Goal: Transaction & Acquisition: Purchase product/service

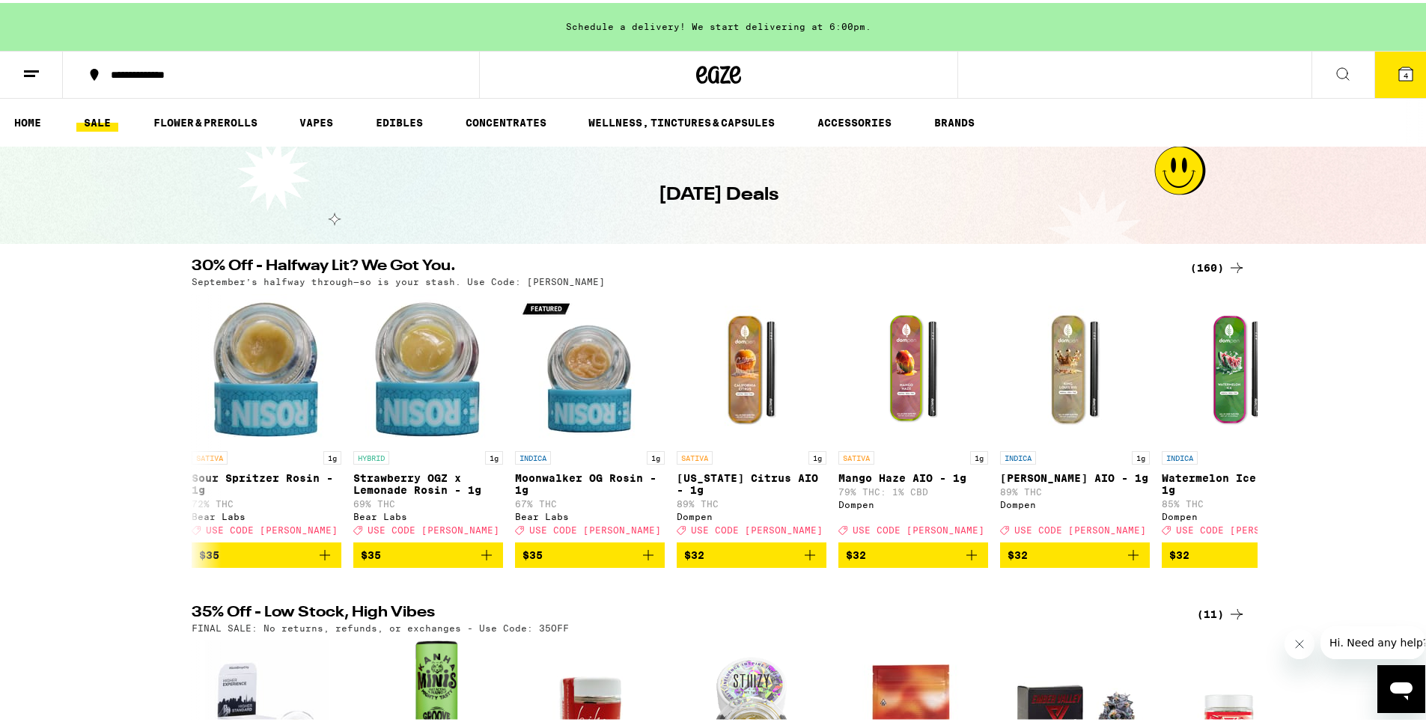
scroll to position [0, 725]
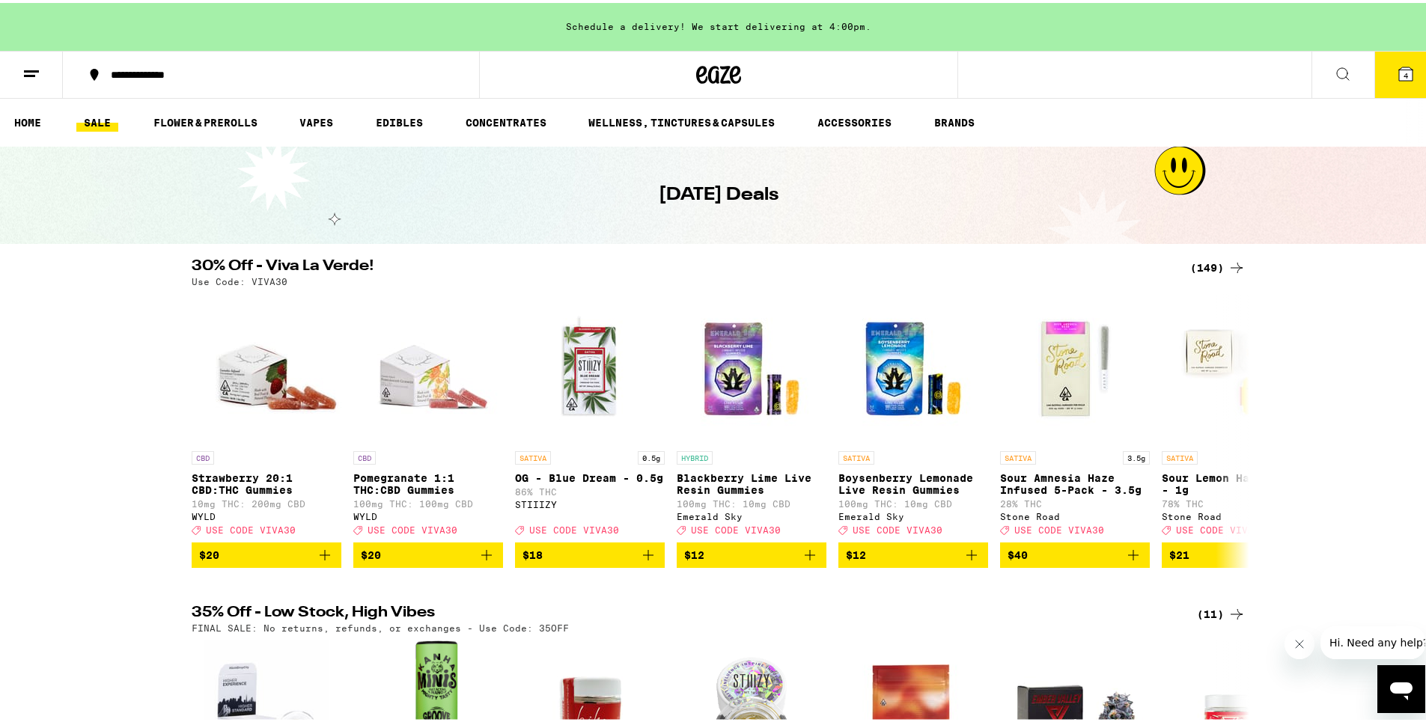
click at [1399, 70] on icon at bounding box center [1405, 70] width 13 height 13
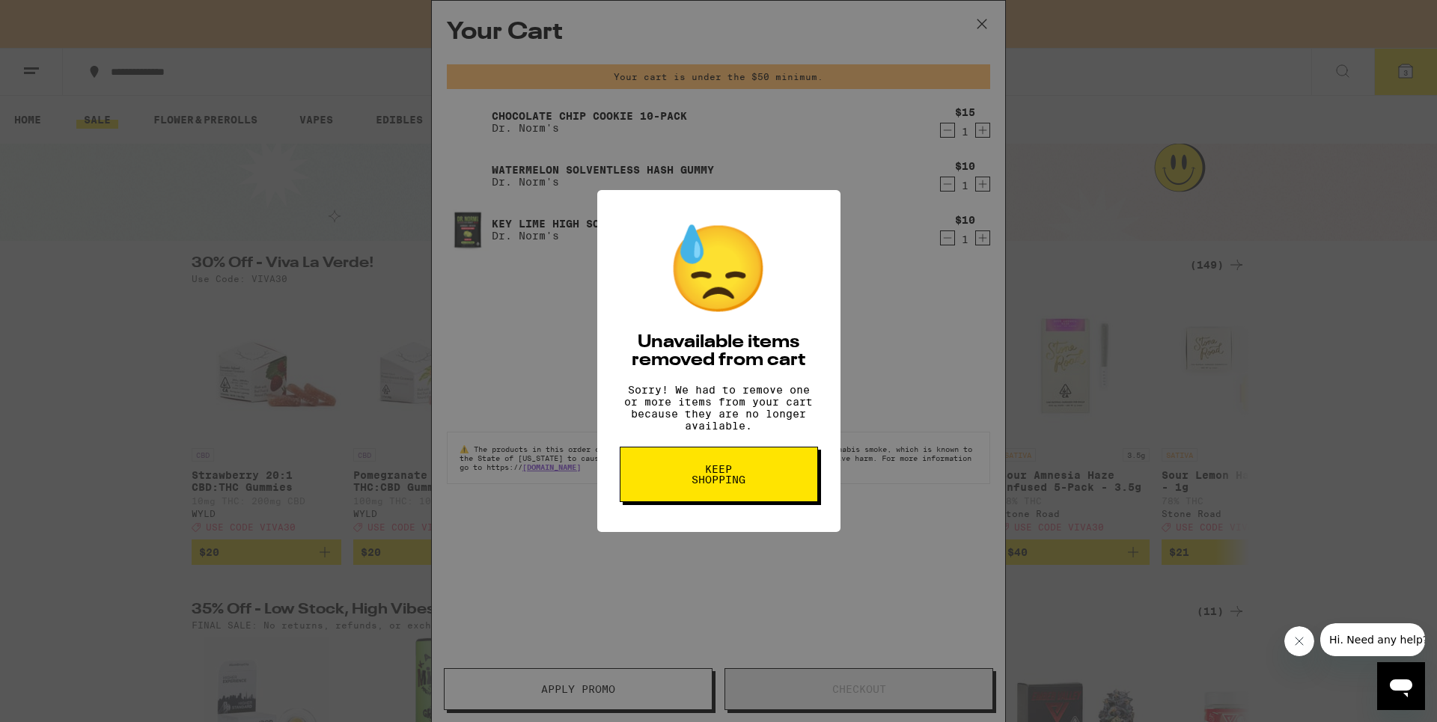
click at [699, 502] on button "Keep Shopping" at bounding box center [719, 474] width 198 height 55
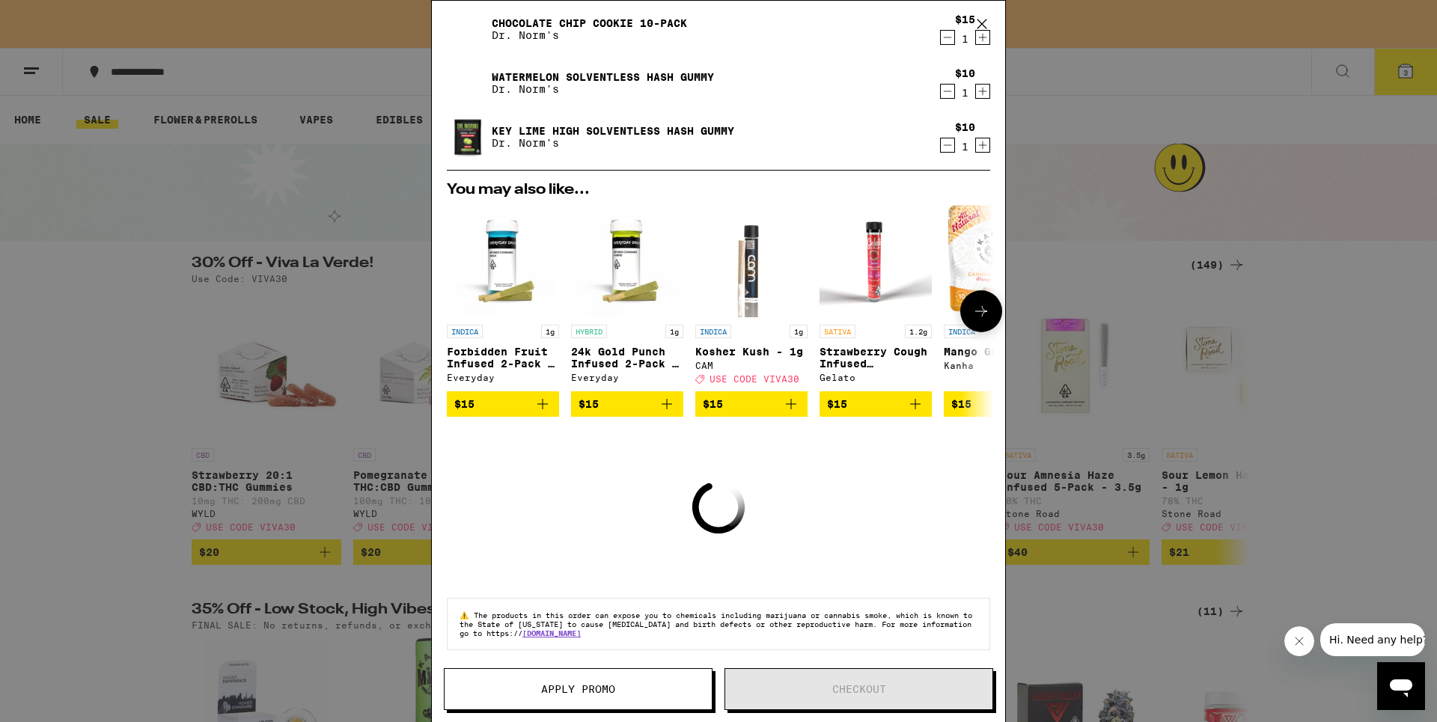
scroll to position [103, 0]
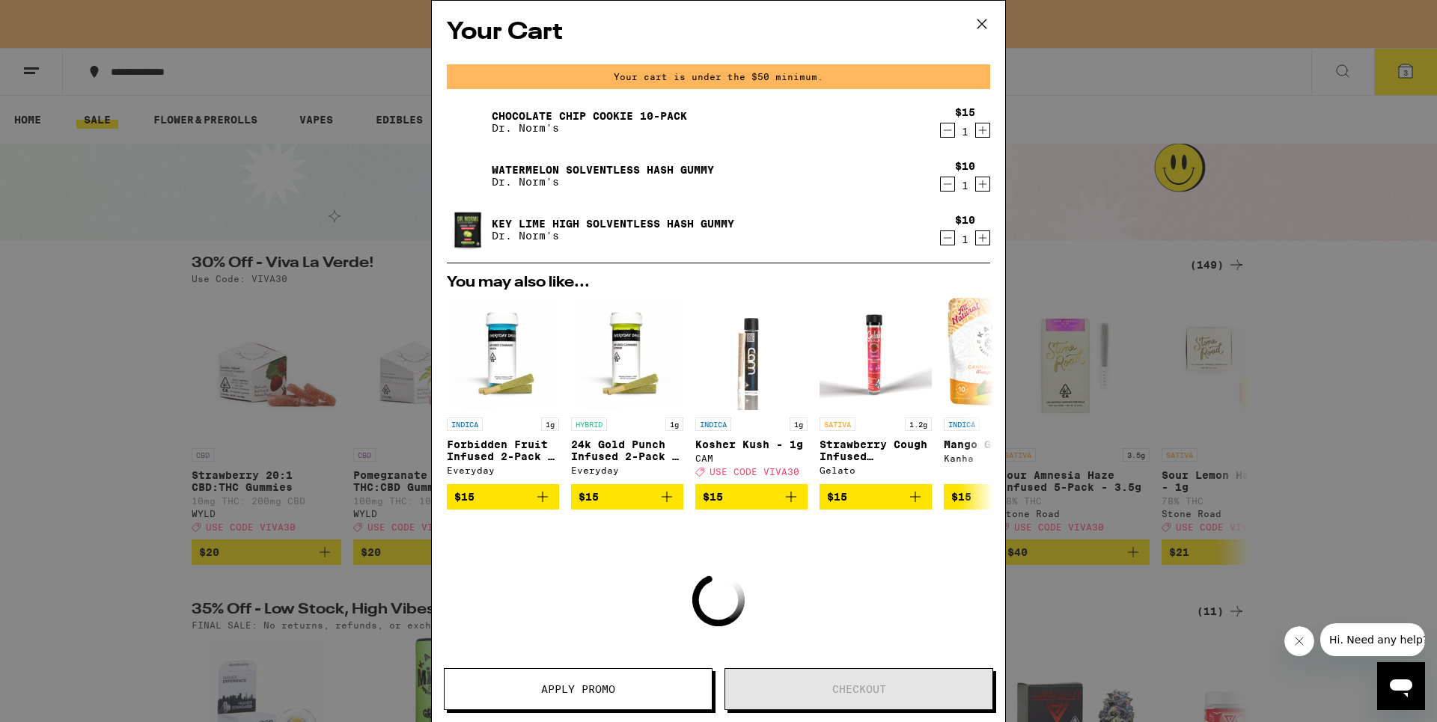
click at [1331, 570] on div "Your Cart Your cart is under the $50 minimum. Chocolate Chip Cookie 10-Pack Dr.…" at bounding box center [718, 361] width 1437 height 722
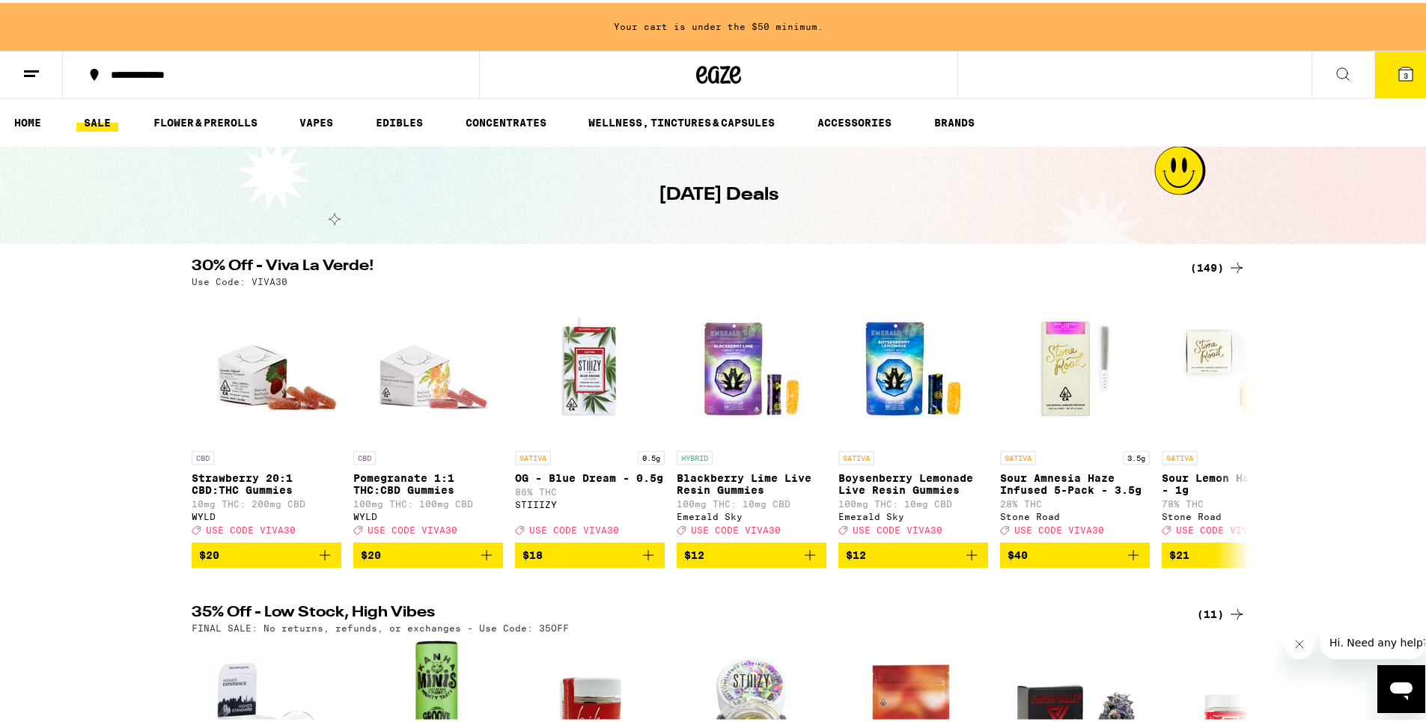
click at [1394, 682] on icon "Open messaging window" at bounding box center [1401, 688] width 27 height 27
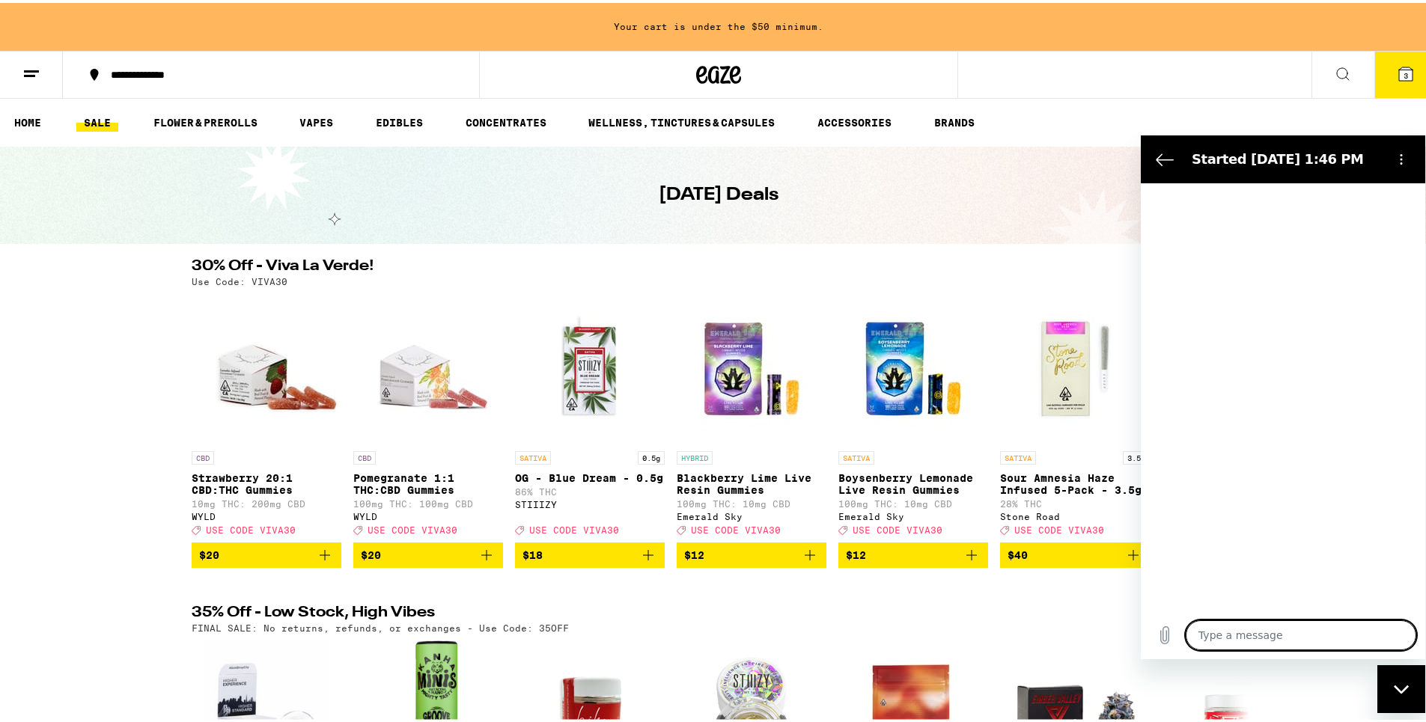
type textarea "x"
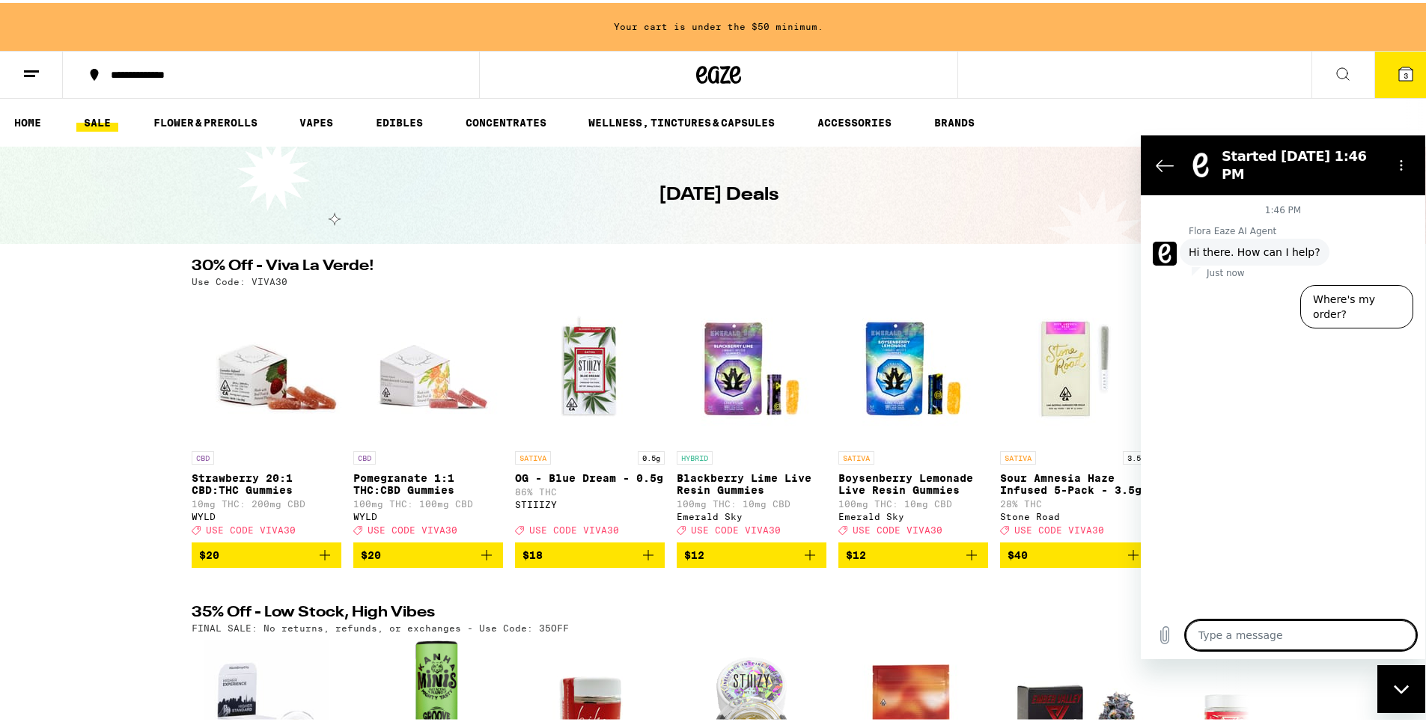
click at [835, 195] on div "[DATE] Deals" at bounding box center [718, 192] width 575 height 97
click at [1399, 68] on icon at bounding box center [1405, 70] width 13 height 13
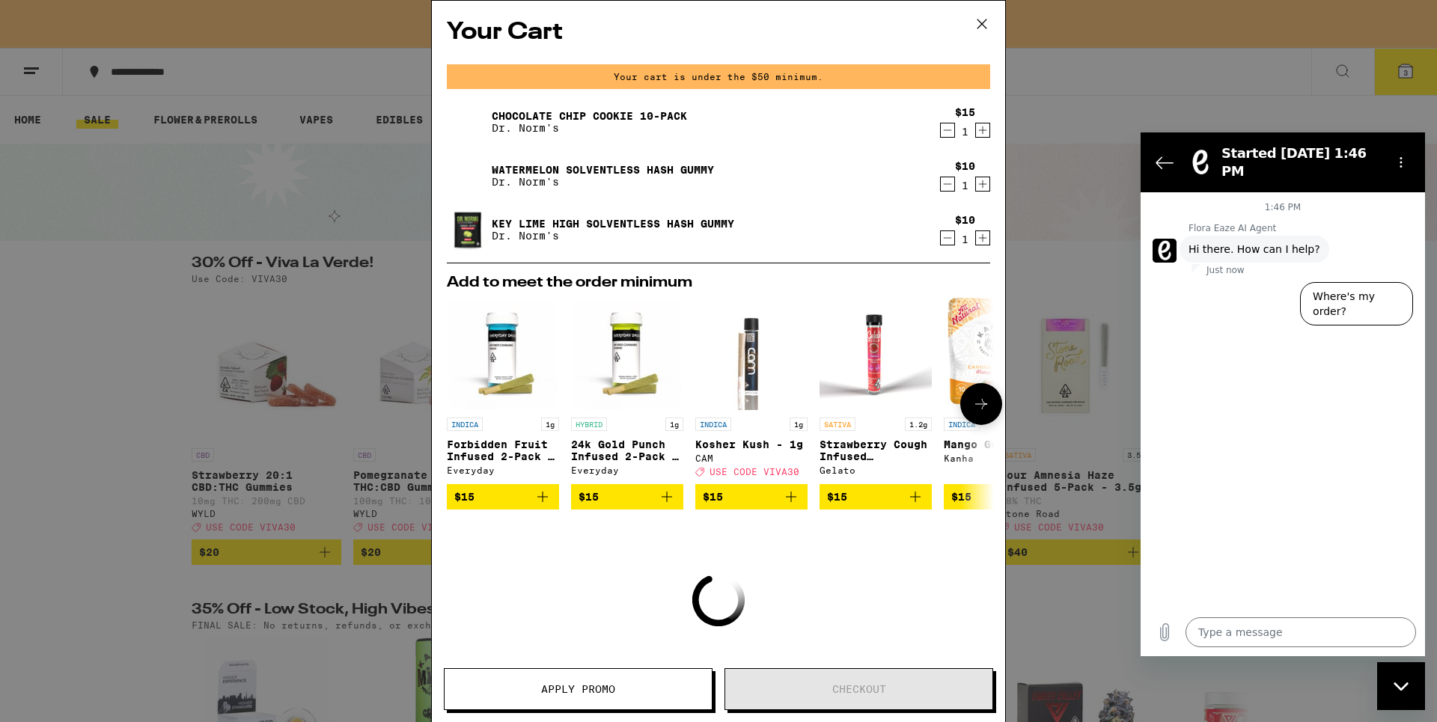
click at [983, 409] on button at bounding box center [981, 404] width 42 height 42
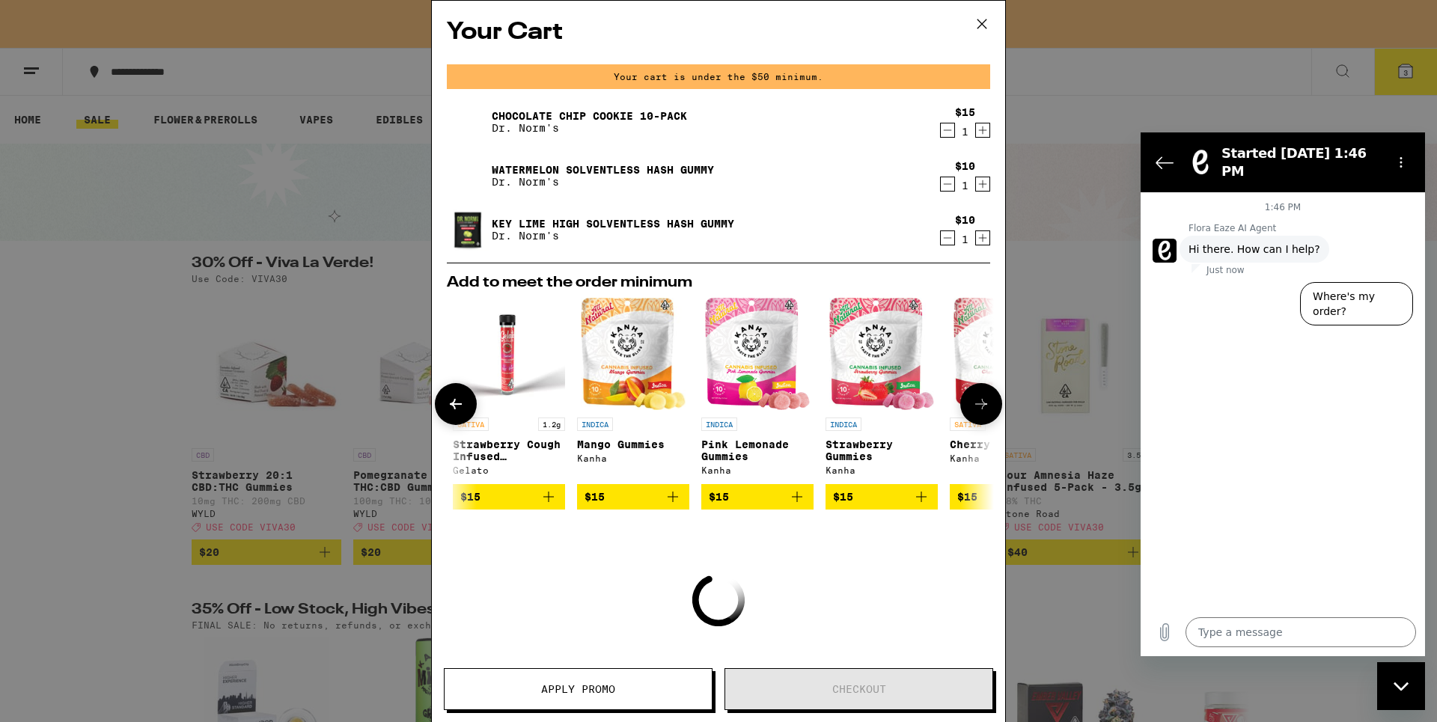
scroll to position [0, 369]
click at [983, 409] on button at bounding box center [981, 404] width 42 height 42
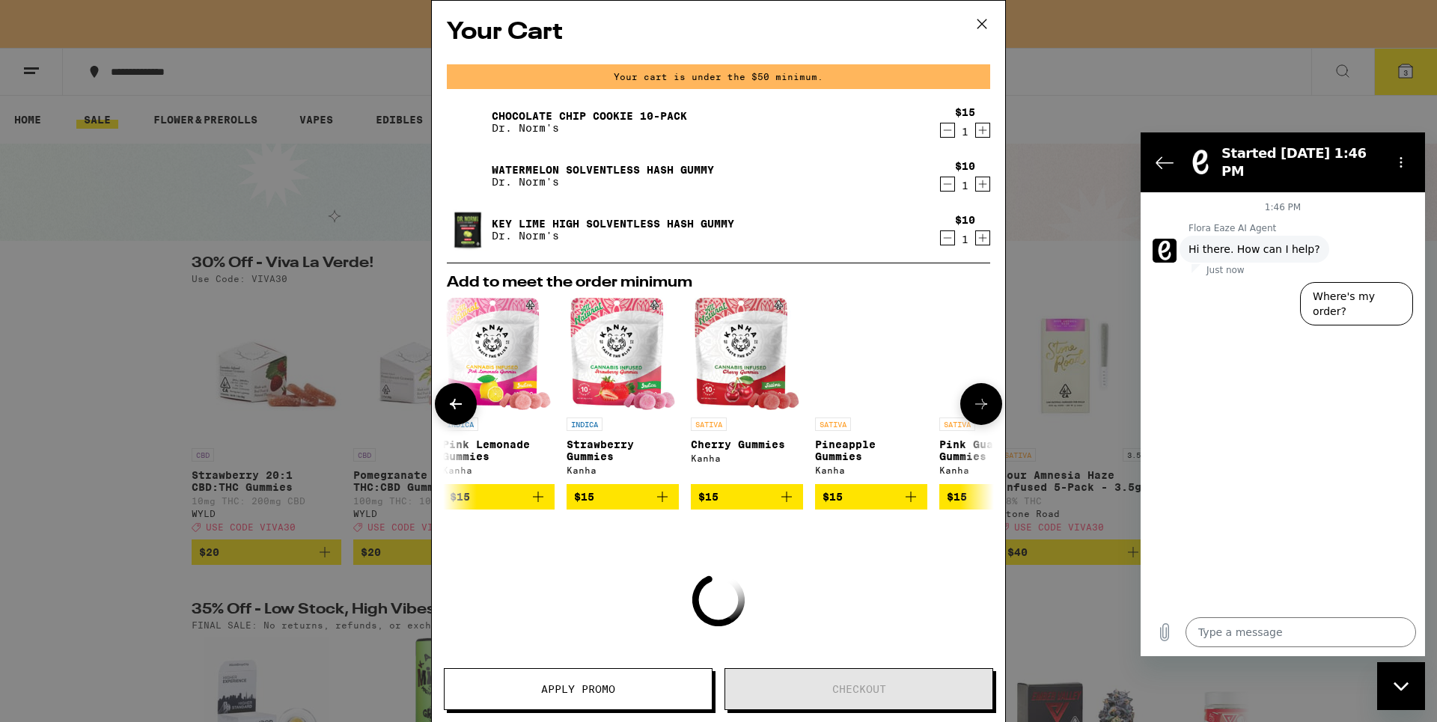
scroll to position [0, 710]
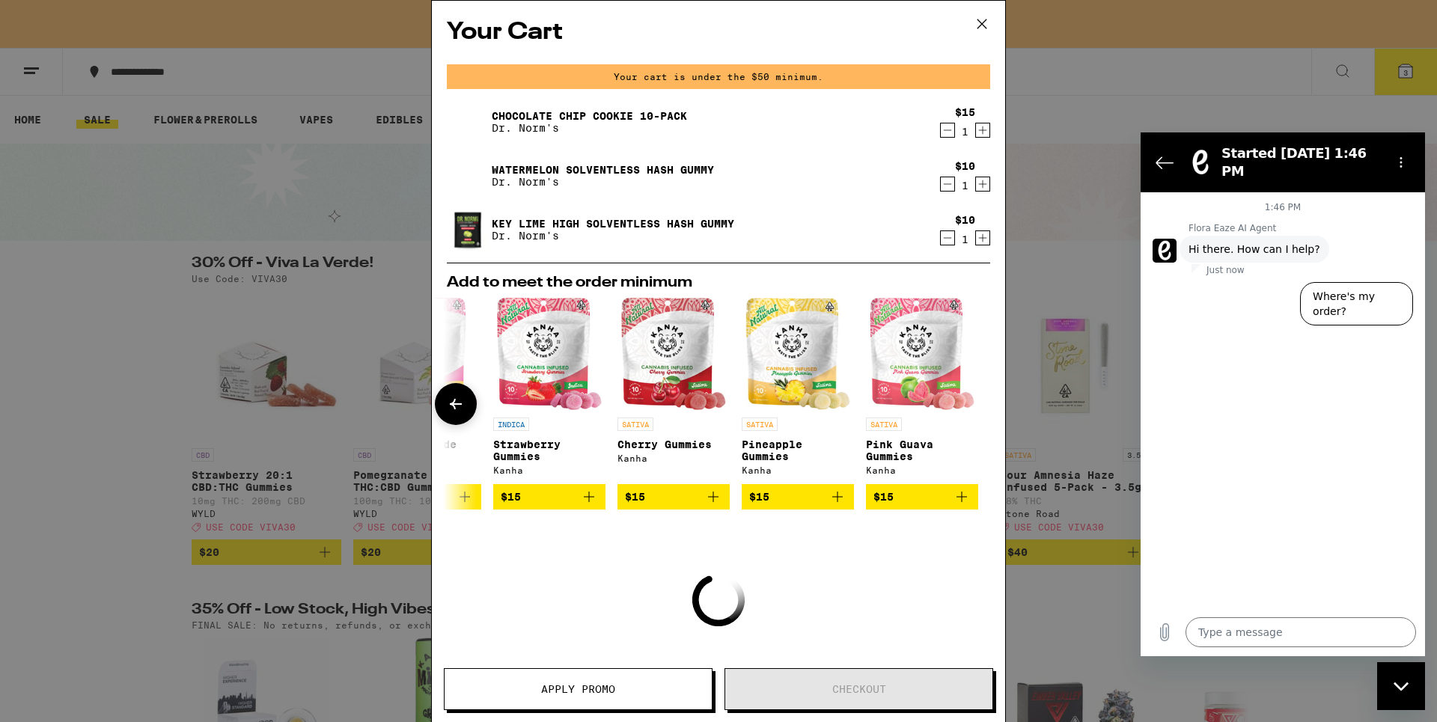
click at [983, 409] on div at bounding box center [981, 404] width 42 height 42
click at [445, 412] on button at bounding box center [456, 404] width 42 height 42
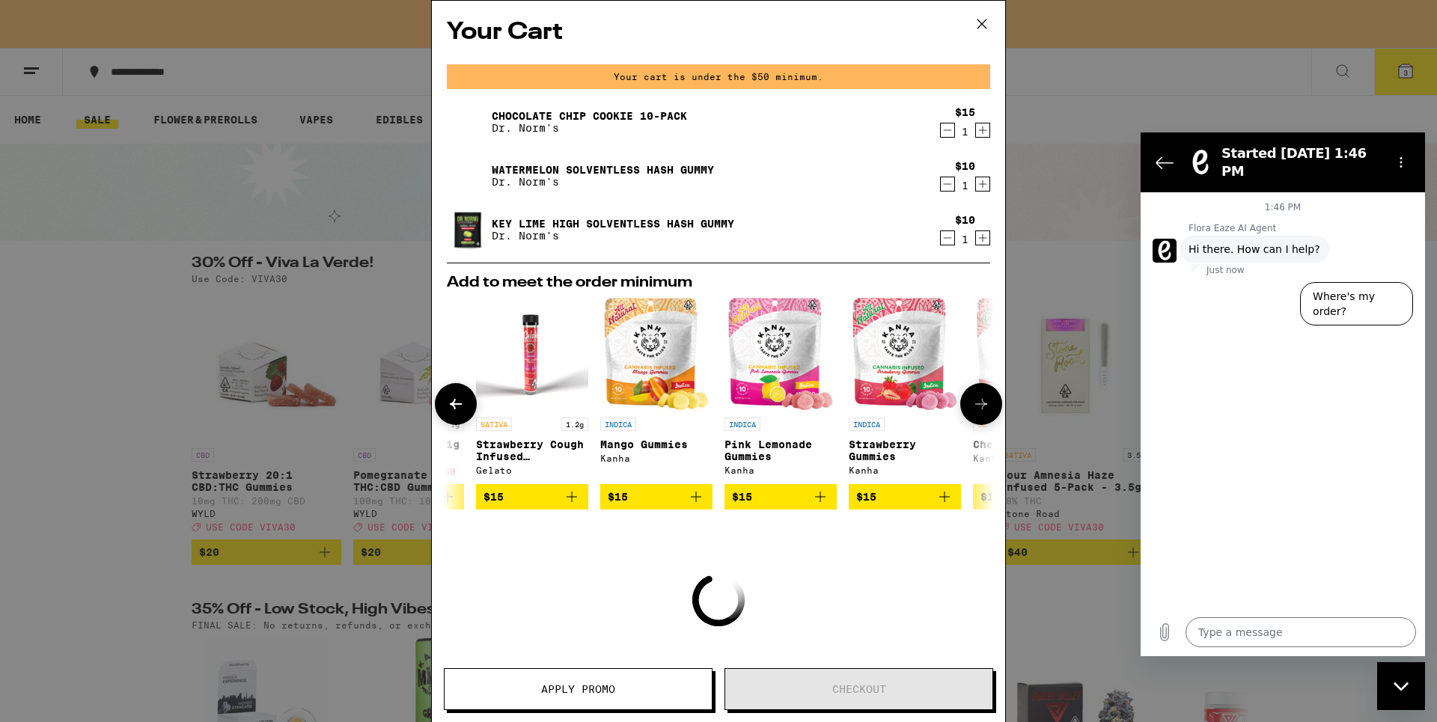
scroll to position [0, 341]
click at [445, 412] on button at bounding box center [456, 404] width 42 height 42
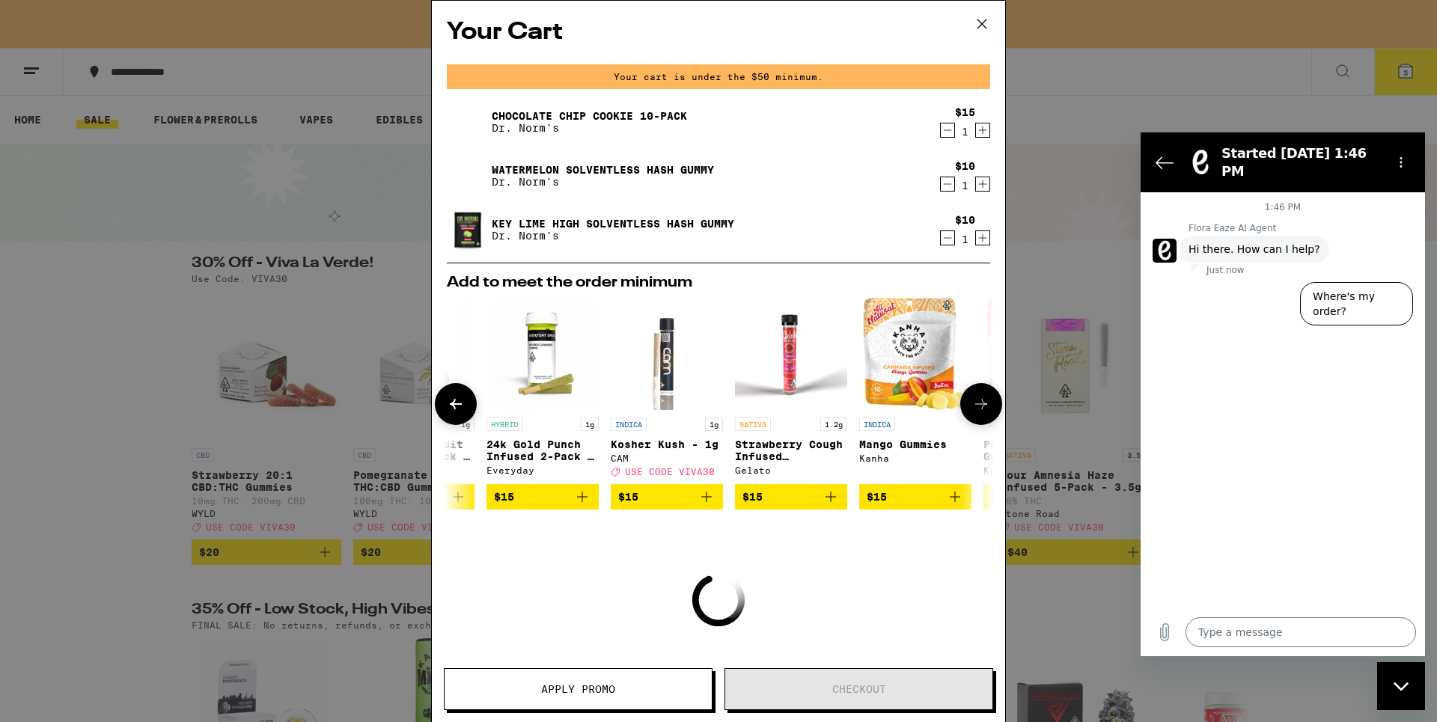
scroll to position [0, 0]
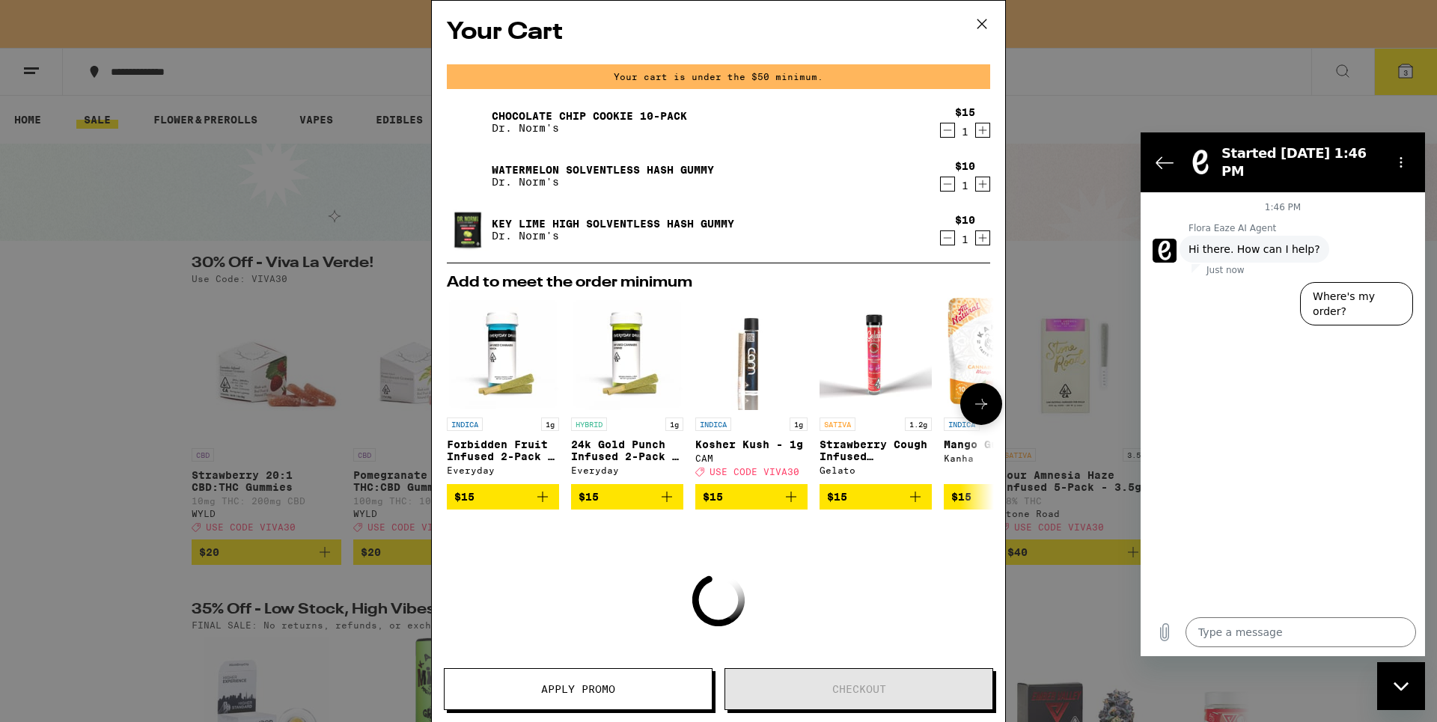
click at [786, 499] on icon "Add to bag" at bounding box center [791, 497] width 18 height 18
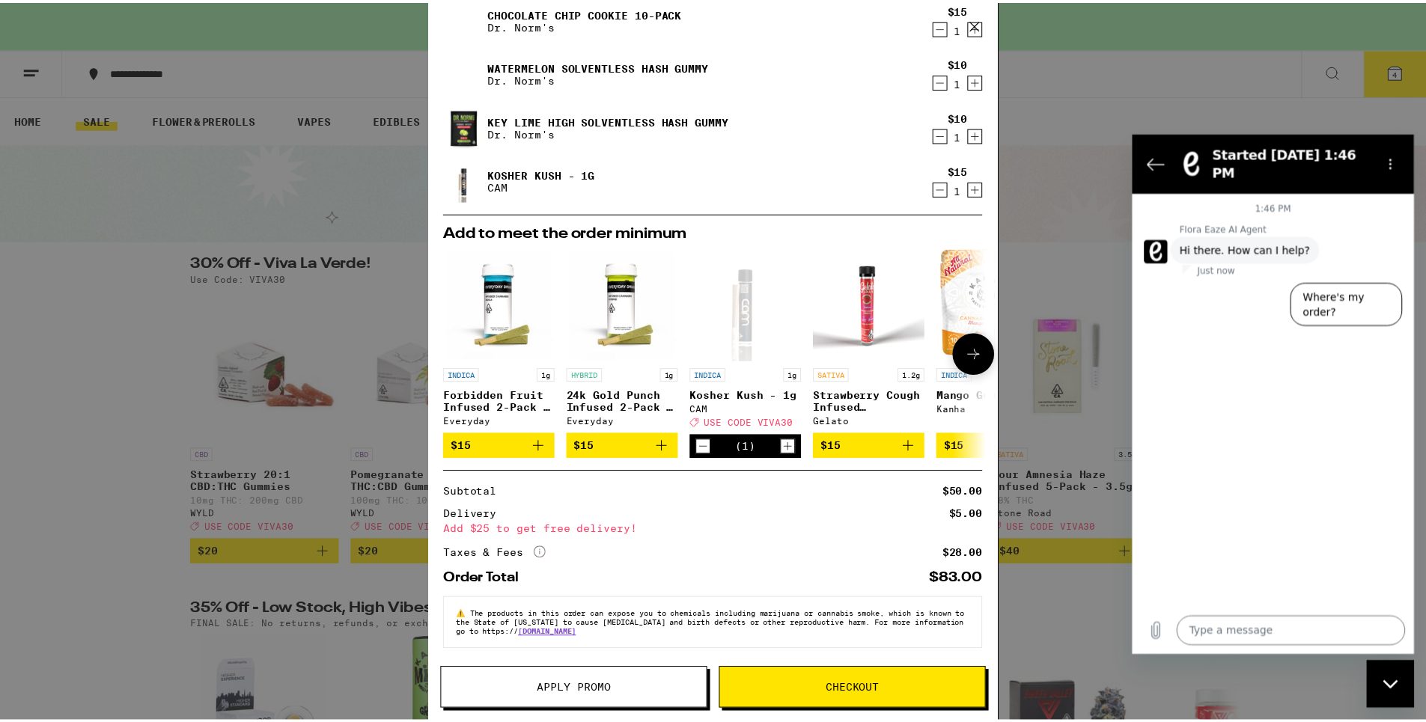
scroll to position [115, 0]
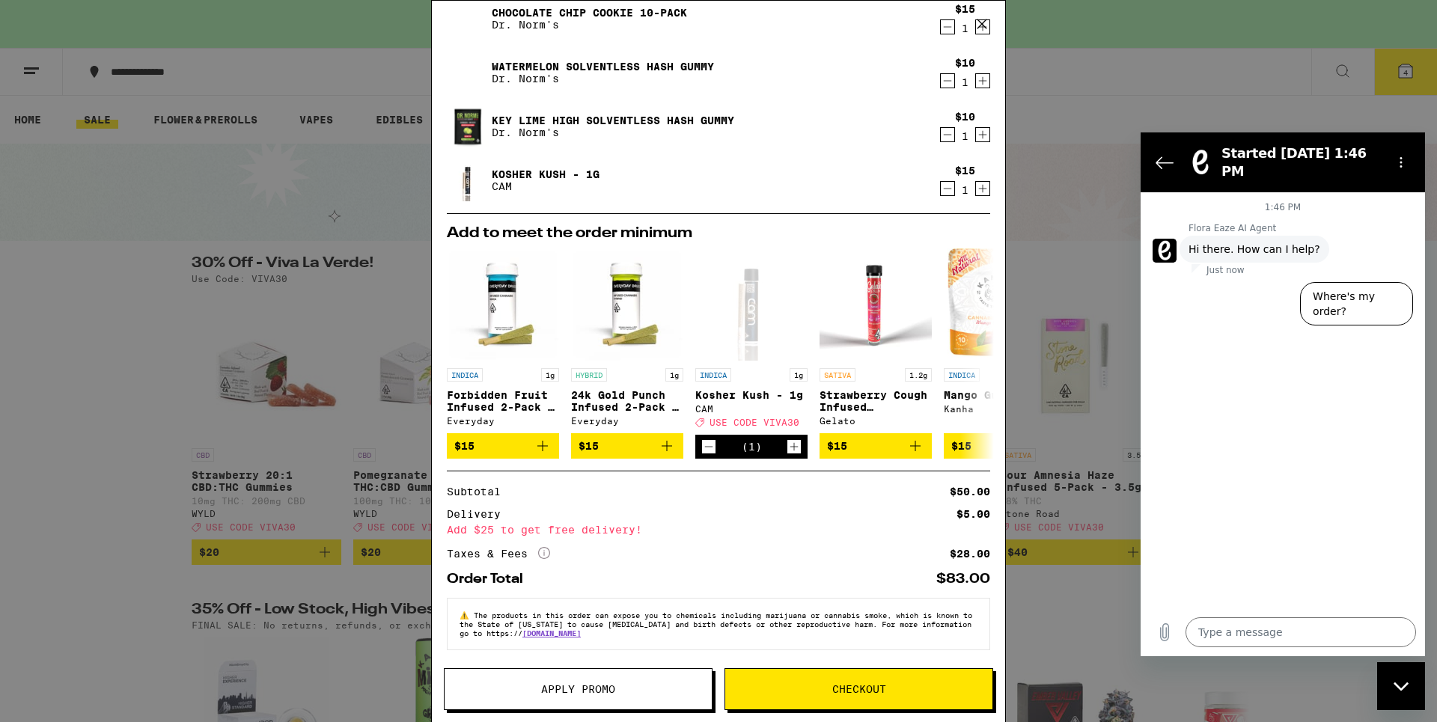
click at [986, 23] on icon at bounding box center [982, 24] width 22 height 22
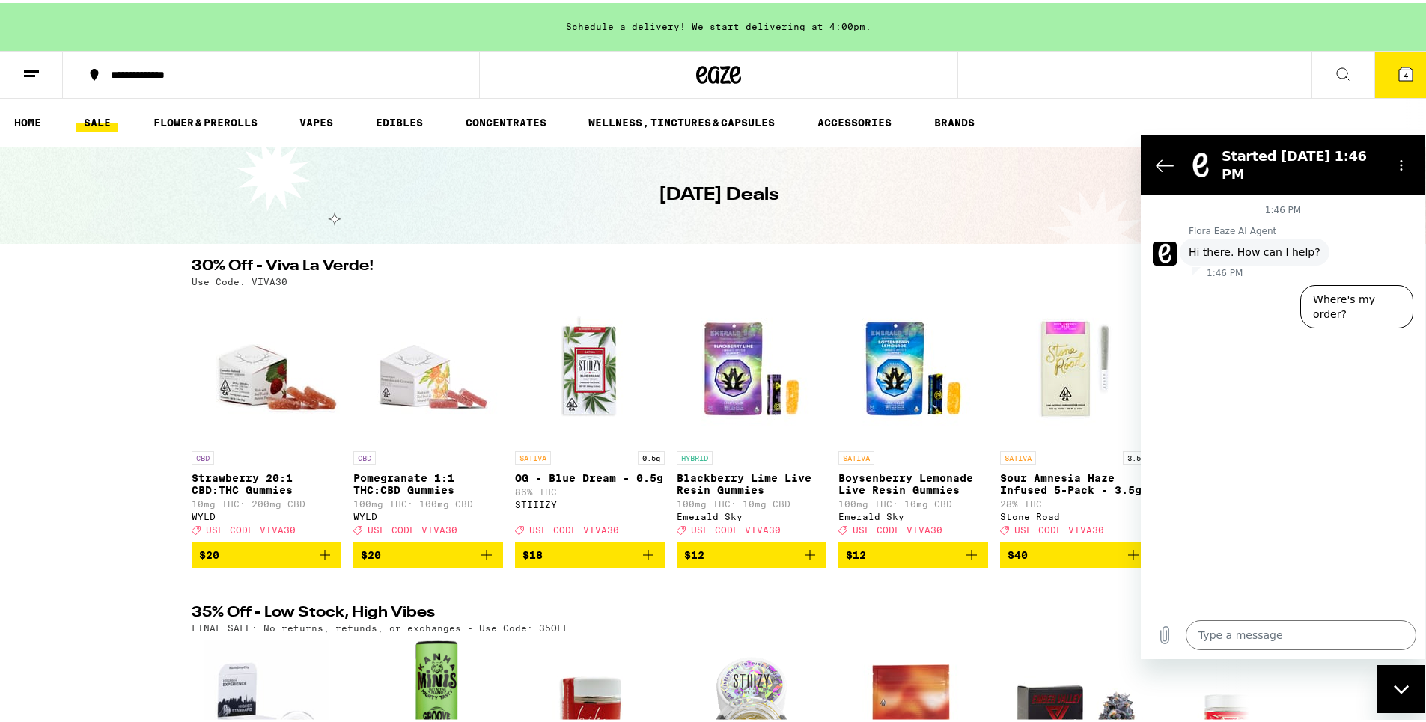
click at [947, 560] on span "$12" at bounding box center [913, 552] width 135 height 18
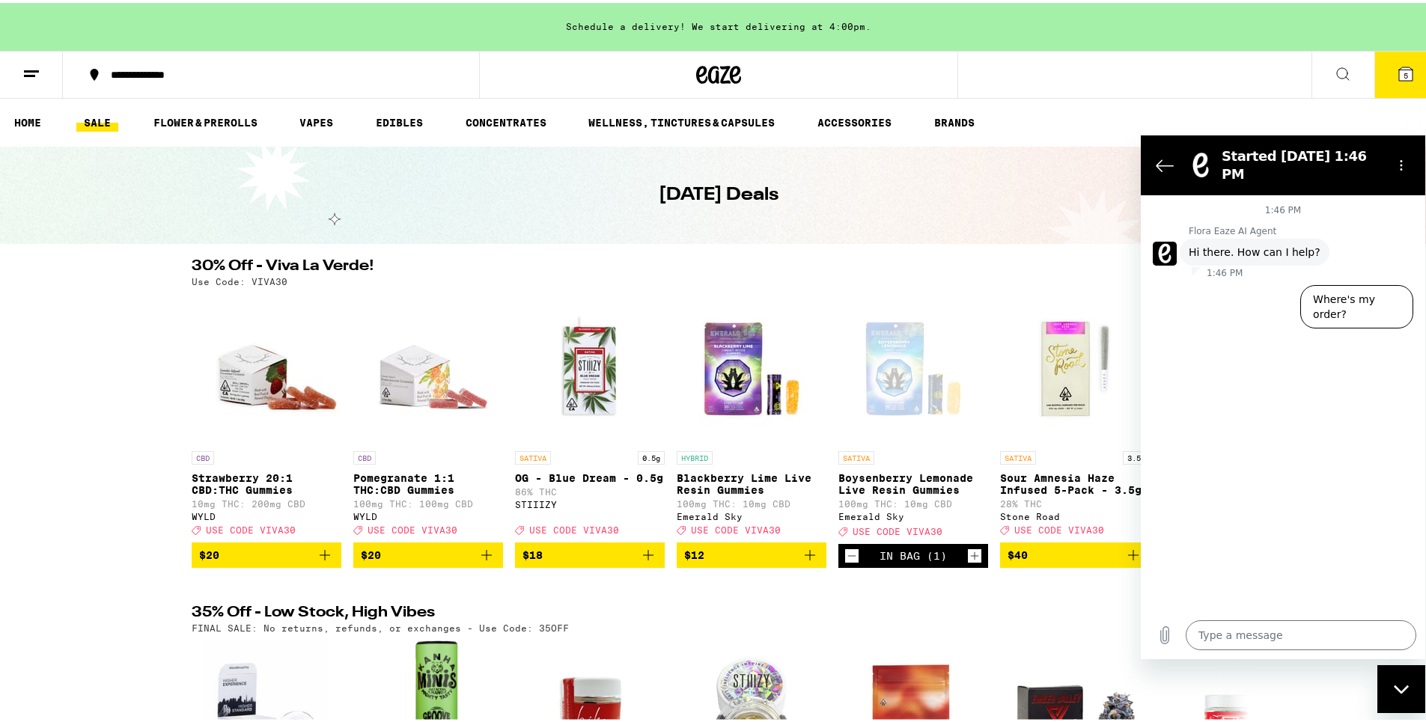
click at [1010, 144] on div "[DATE] Deals" at bounding box center [718, 192] width 1437 height 97
click at [1165, 156] on icon "Back to the conversation list" at bounding box center [1165, 165] width 18 height 18
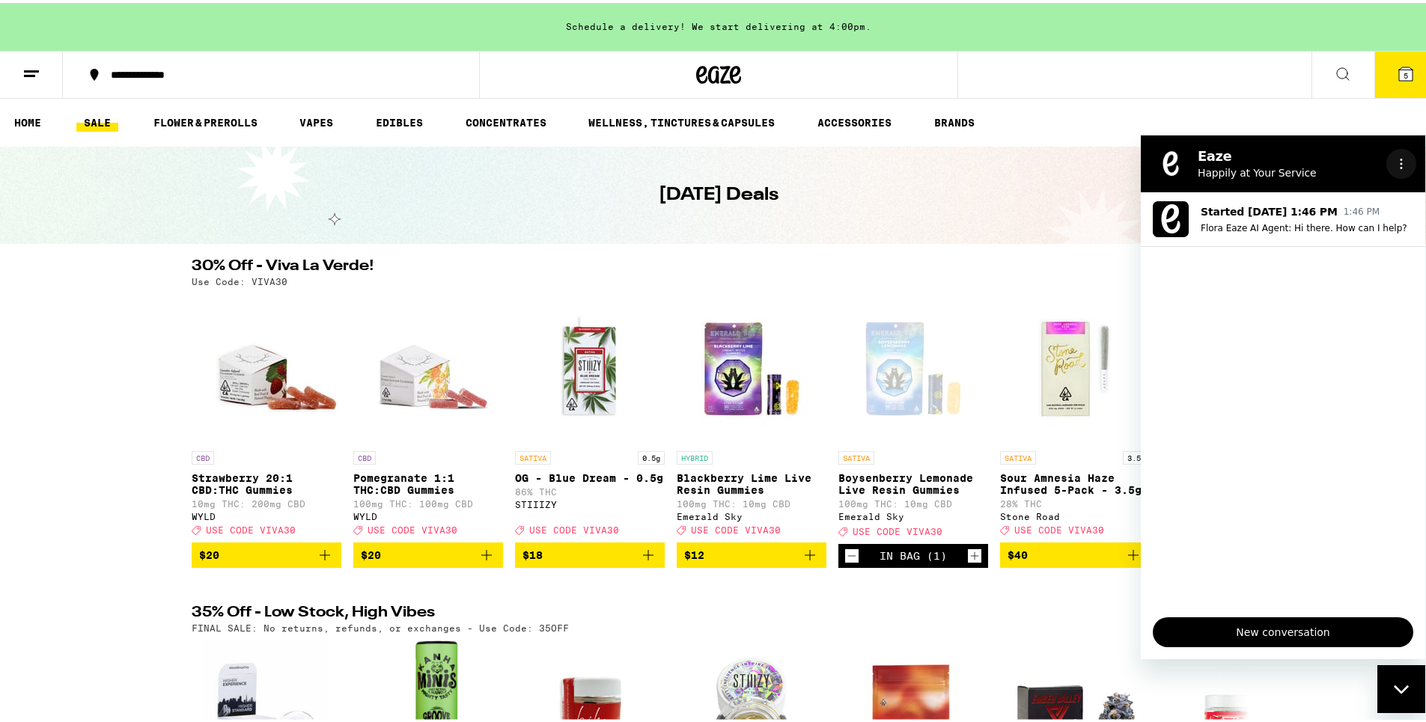
click at [1409, 166] on button "Options menu" at bounding box center [1401, 163] width 30 height 30
click at [1403, 166] on icon "Options menu" at bounding box center [1401, 163] width 12 height 12
click at [1399, 683] on div "Close messaging window" at bounding box center [1401, 688] width 45 height 45
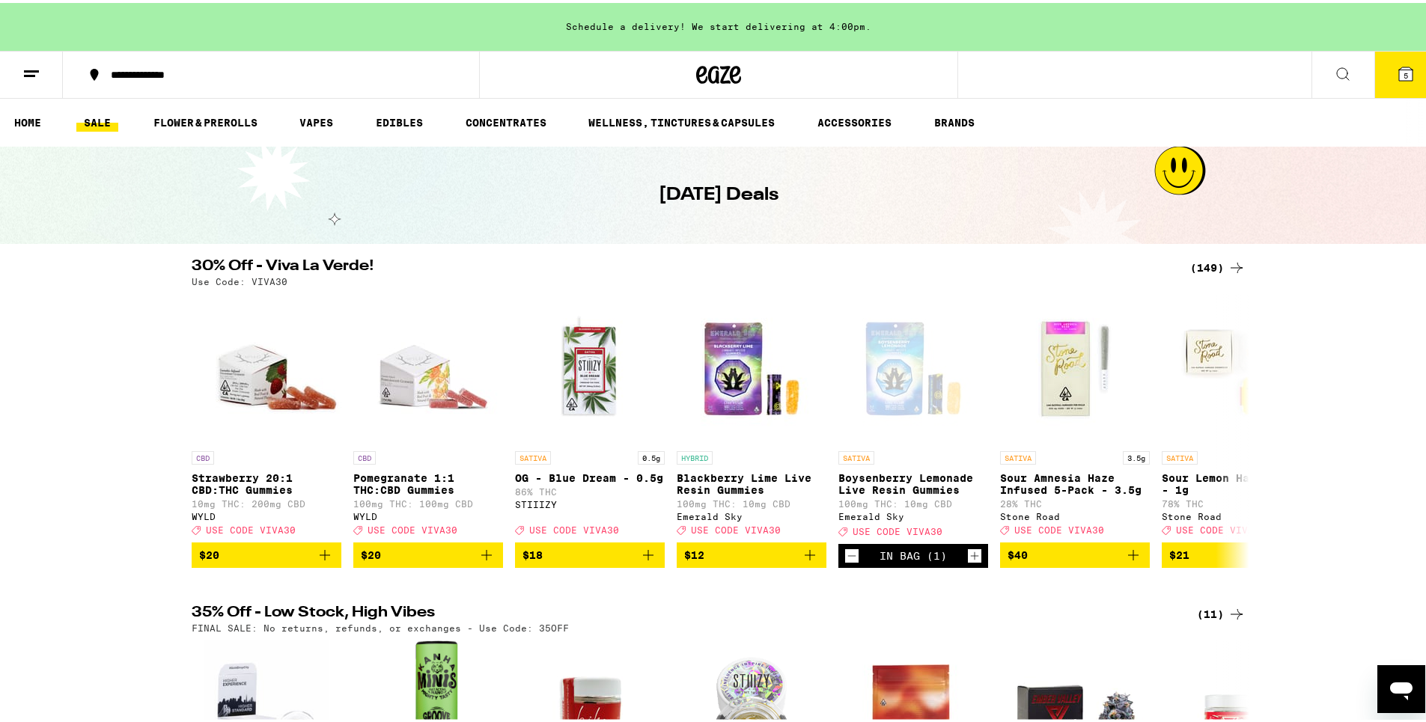
click at [1230, 617] on icon at bounding box center [1236, 611] width 12 height 10
click at [1204, 620] on div "(11)" at bounding box center [1221, 612] width 49 height 18
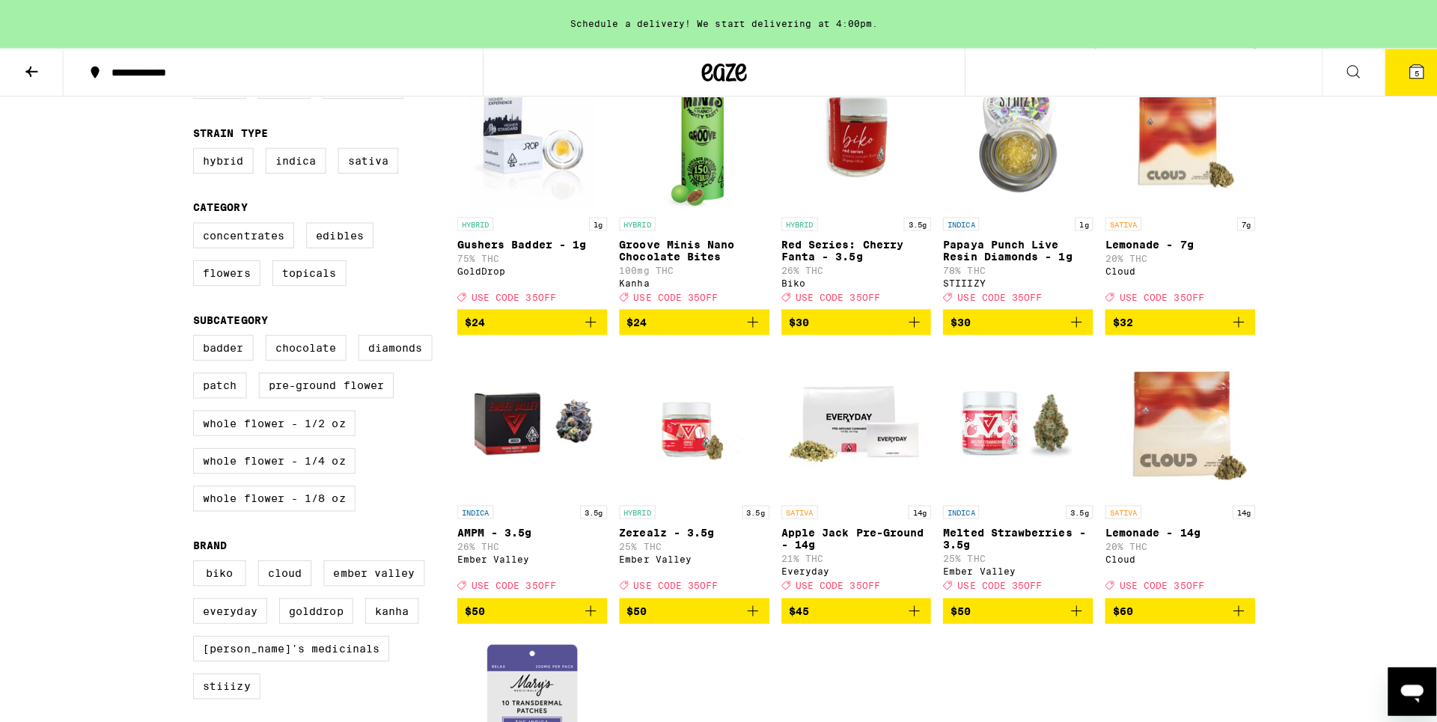
scroll to position [225, 0]
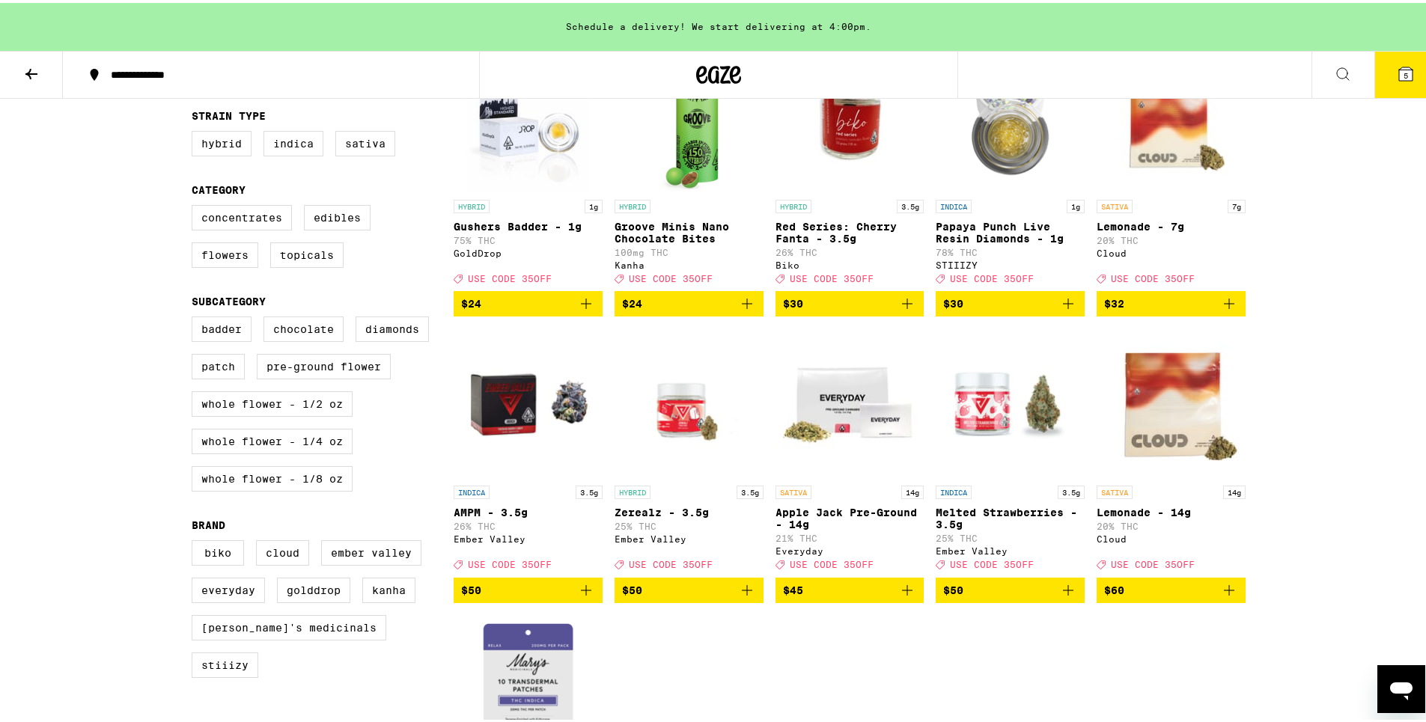
click at [841, 597] on span "$45" at bounding box center [850, 588] width 134 height 18
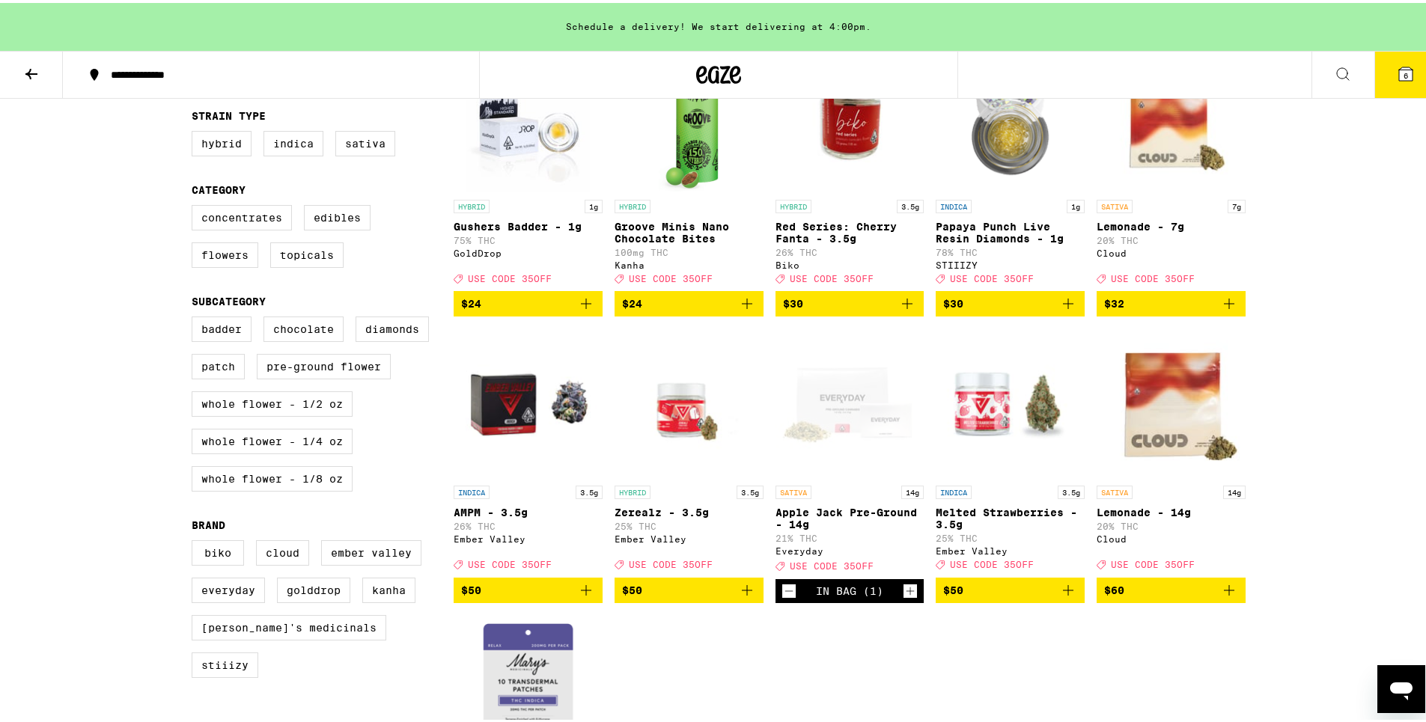
click at [1399, 72] on icon at bounding box center [1405, 70] width 13 height 13
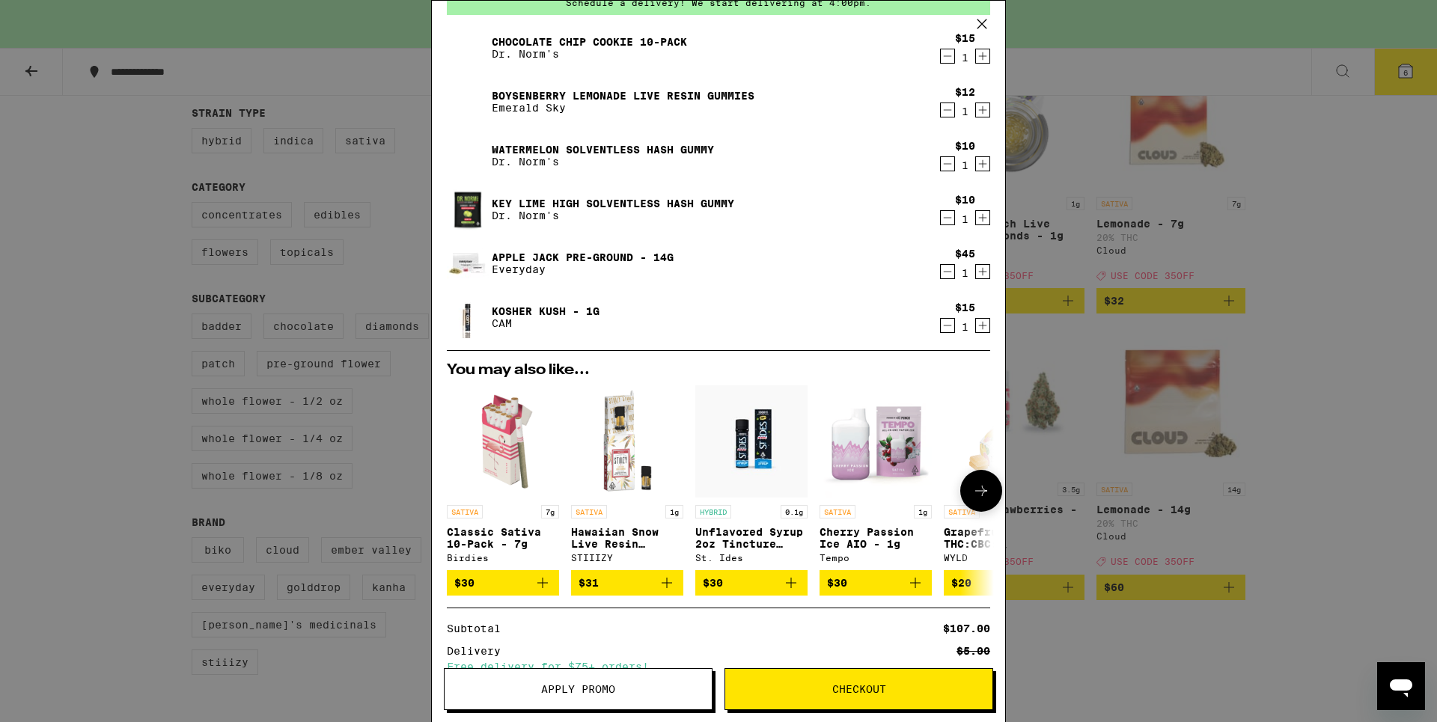
scroll to position [70, 0]
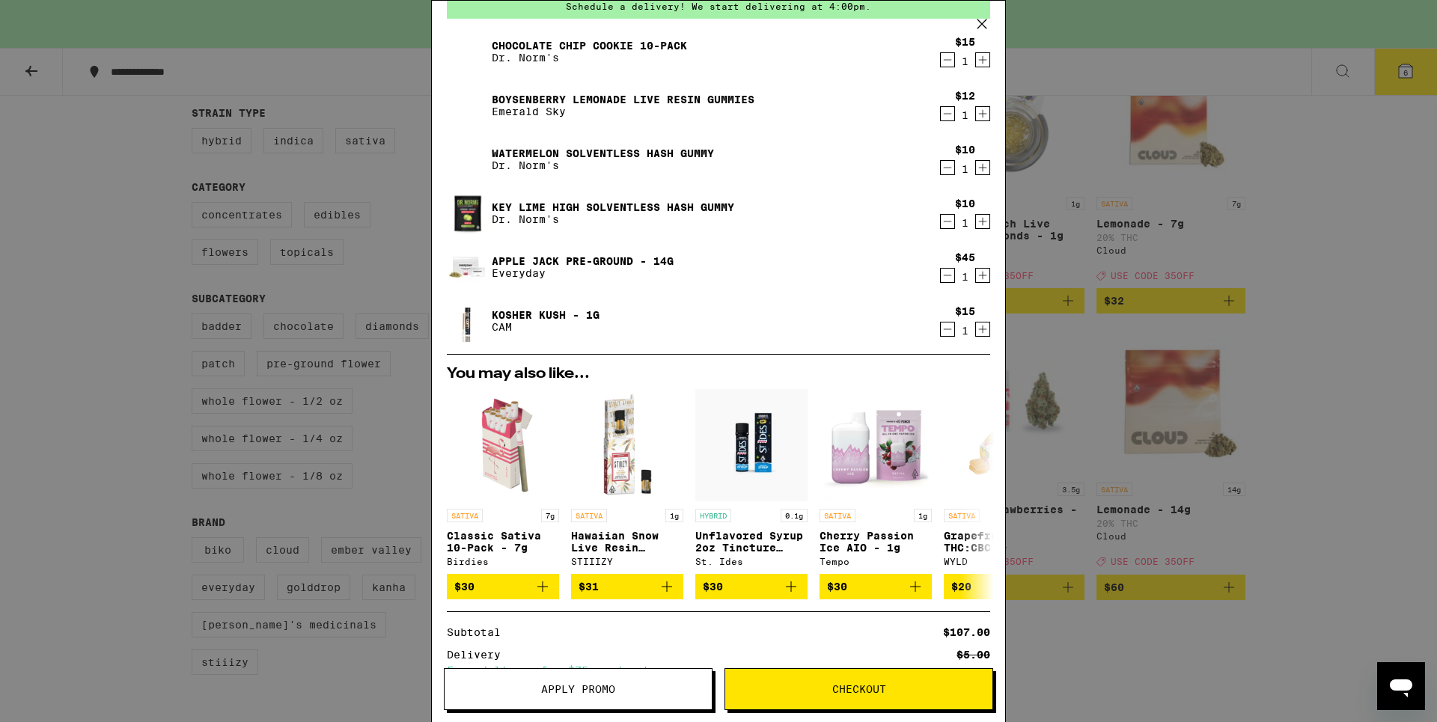
click at [941, 63] on icon "Decrement" at bounding box center [947, 60] width 13 height 18
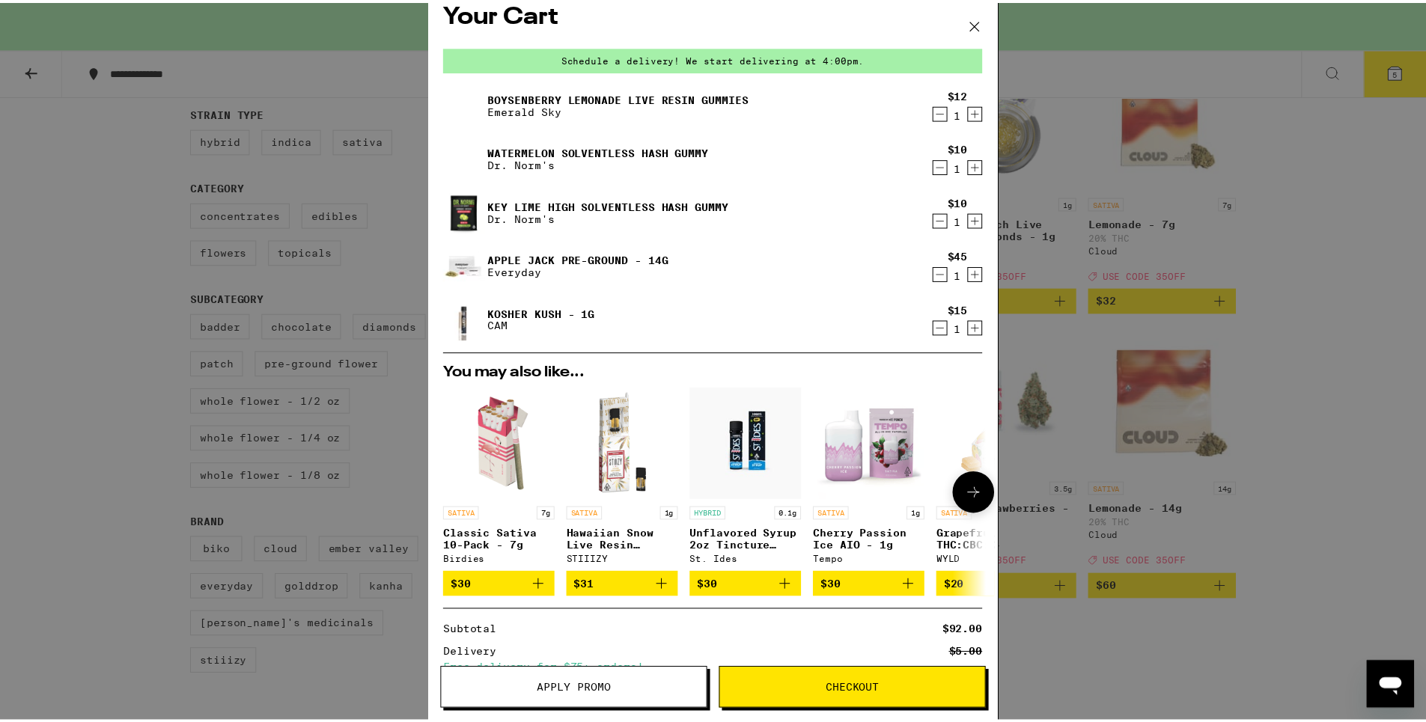
scroll to position [16, 0]
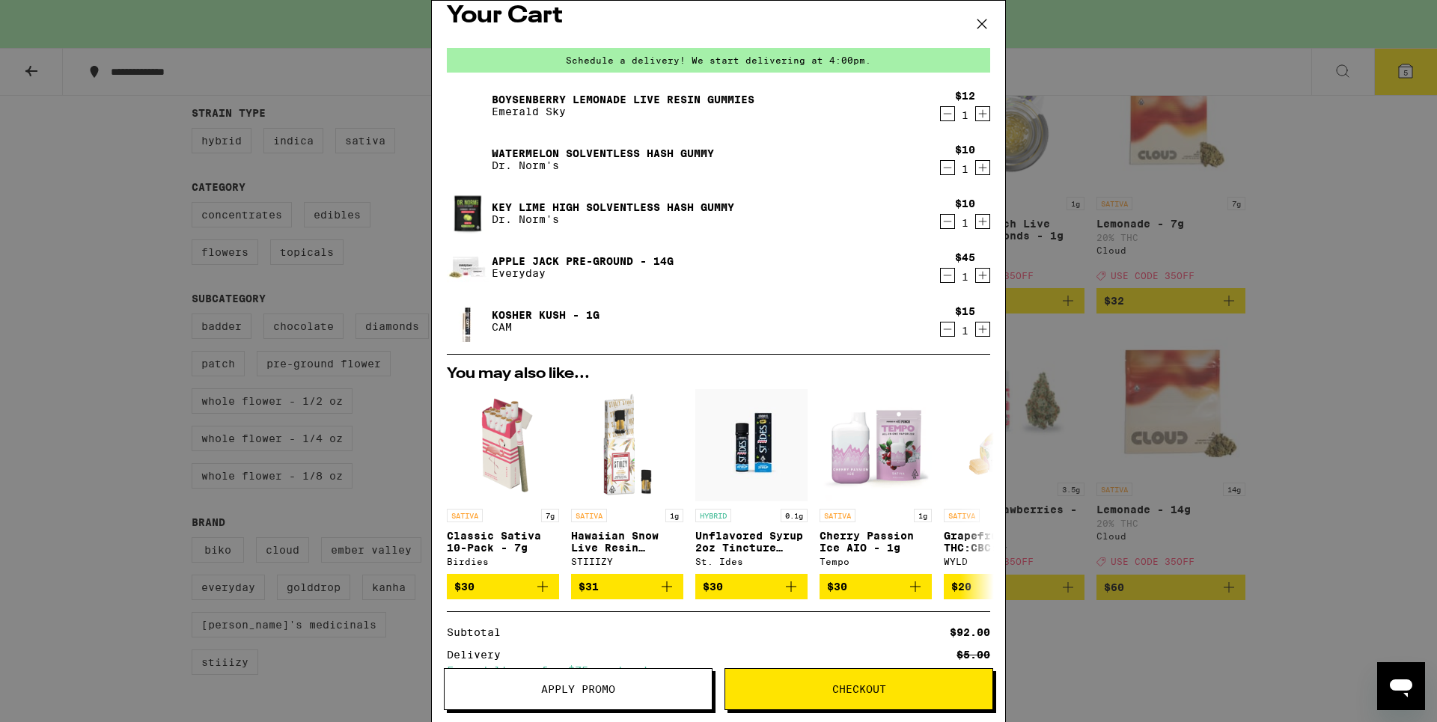
click at [371, 186] on div "Your Cart Schedule a delivery! We start delivering at 4:00pm. Boysenberry Lemon…" at bounding box center [718, 361] width 1437 height 722
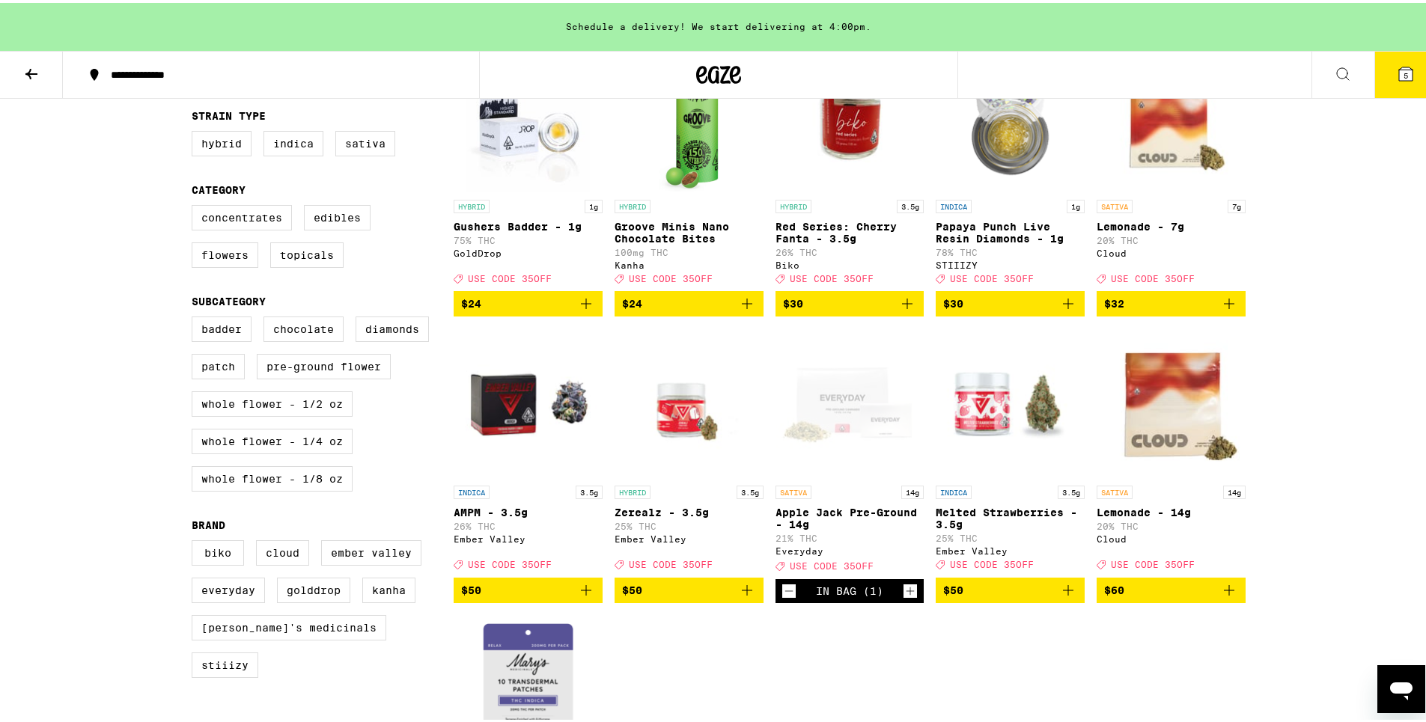
click at [490, 336] on img "Open page for AMPM - 3.5g from Ember Valley" at bounding box center [528, 401] width 149 height 150
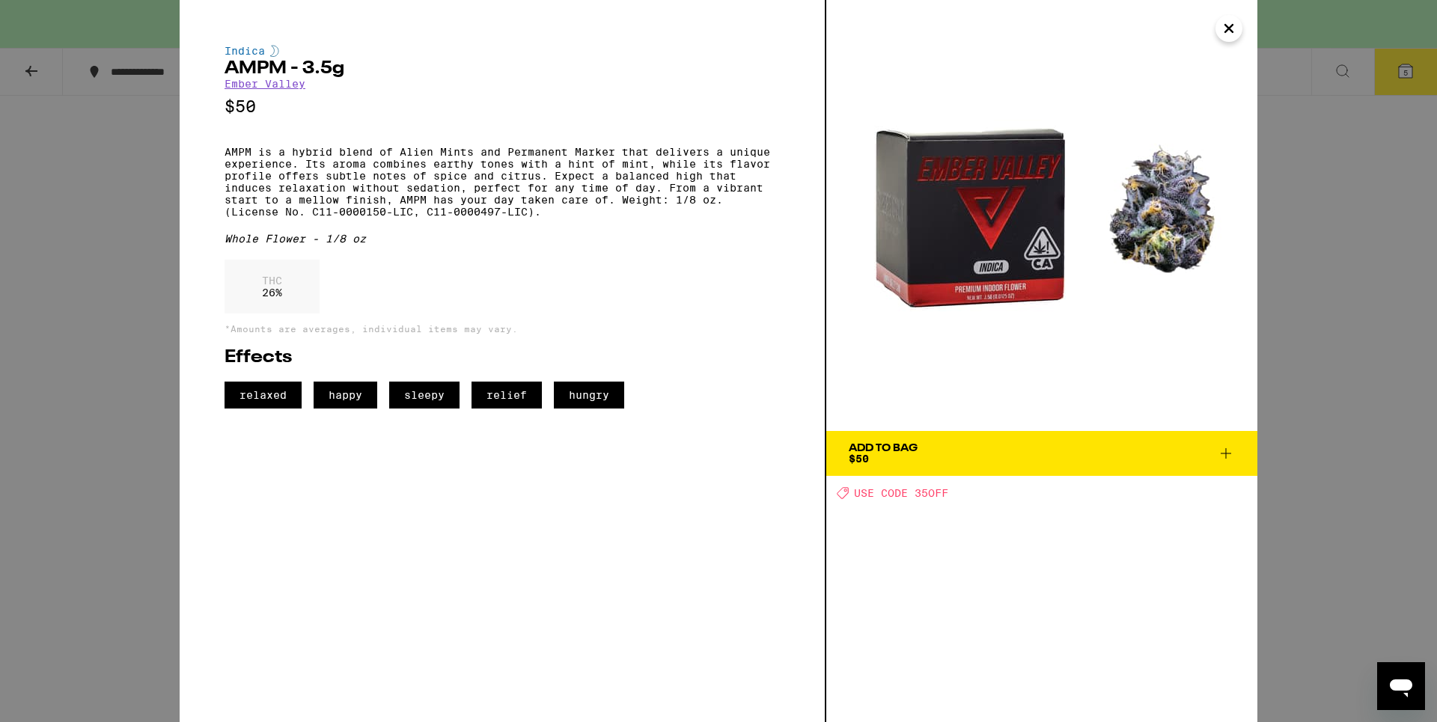
click at [1231, 28] on icon "Close" at bounding box center [1229, 28] width 18 height 22
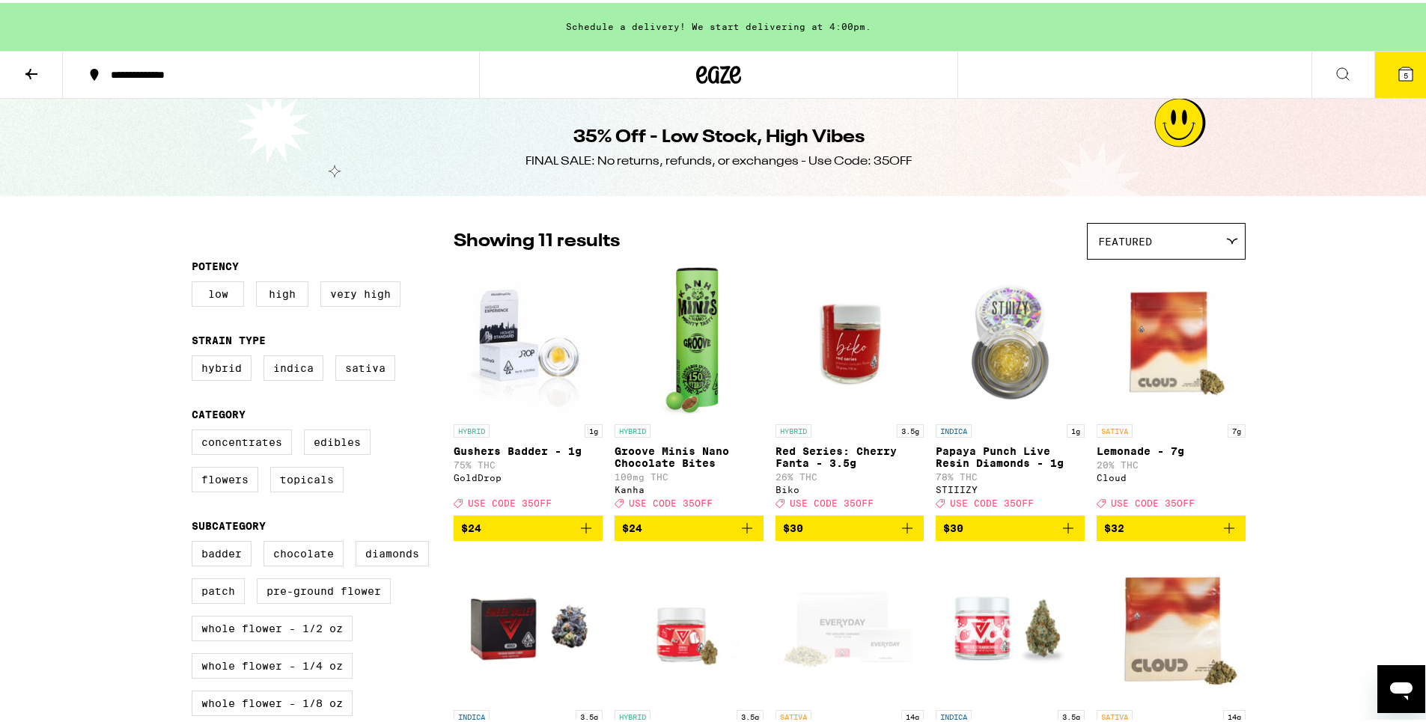
click at [569, 534] on span "$24" at bounding box center [528, 525] width 134 height 18
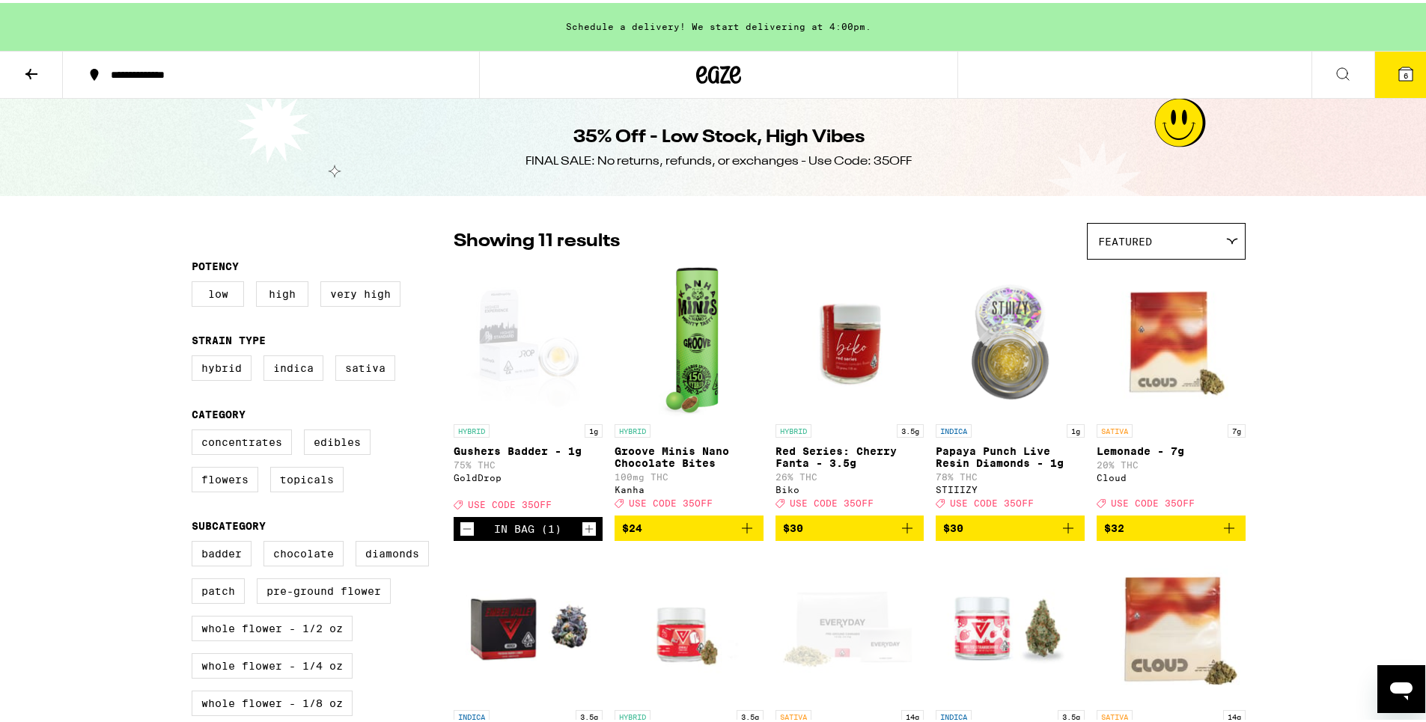
click at [1402, 74] on icon at bounding box center [1406, 71] width 18 height 18
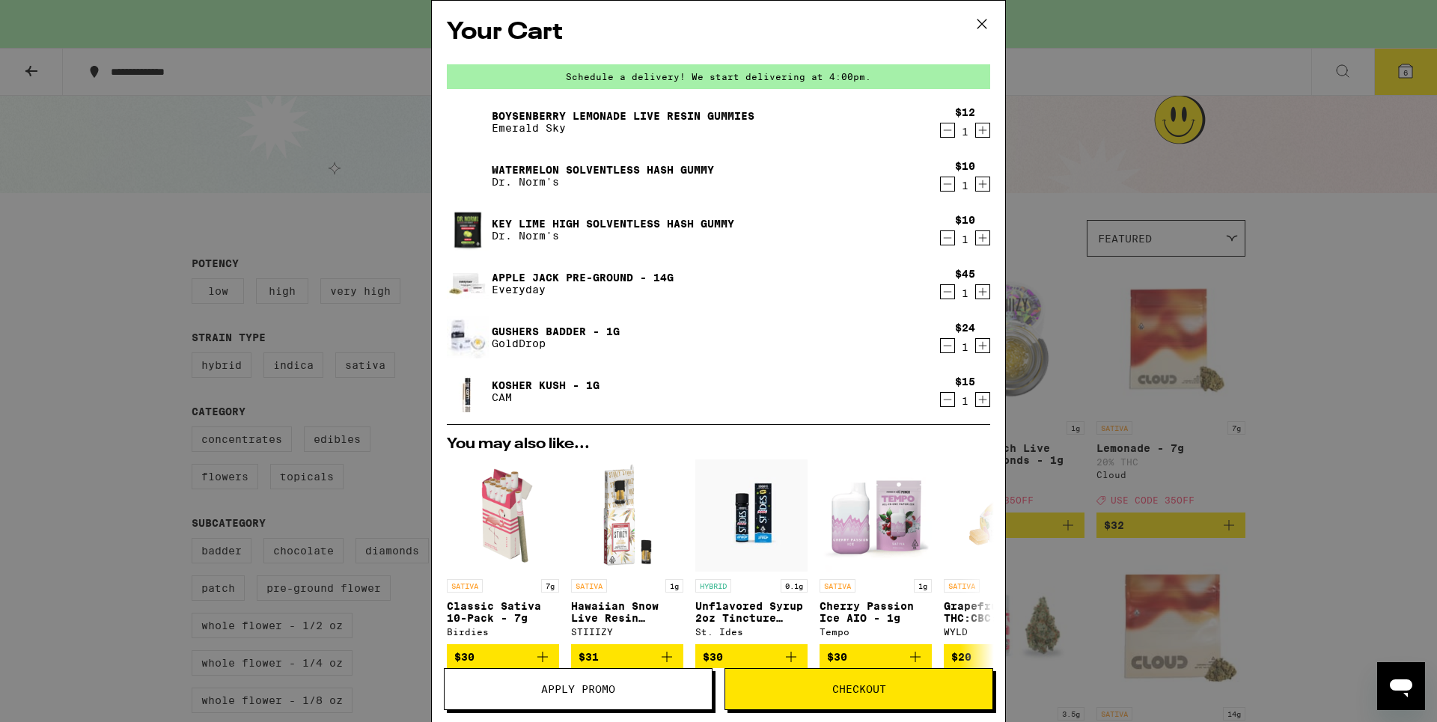
click at [941, 403] on icon "Decrement" at bounding box center [947, 400] width 13 height 18
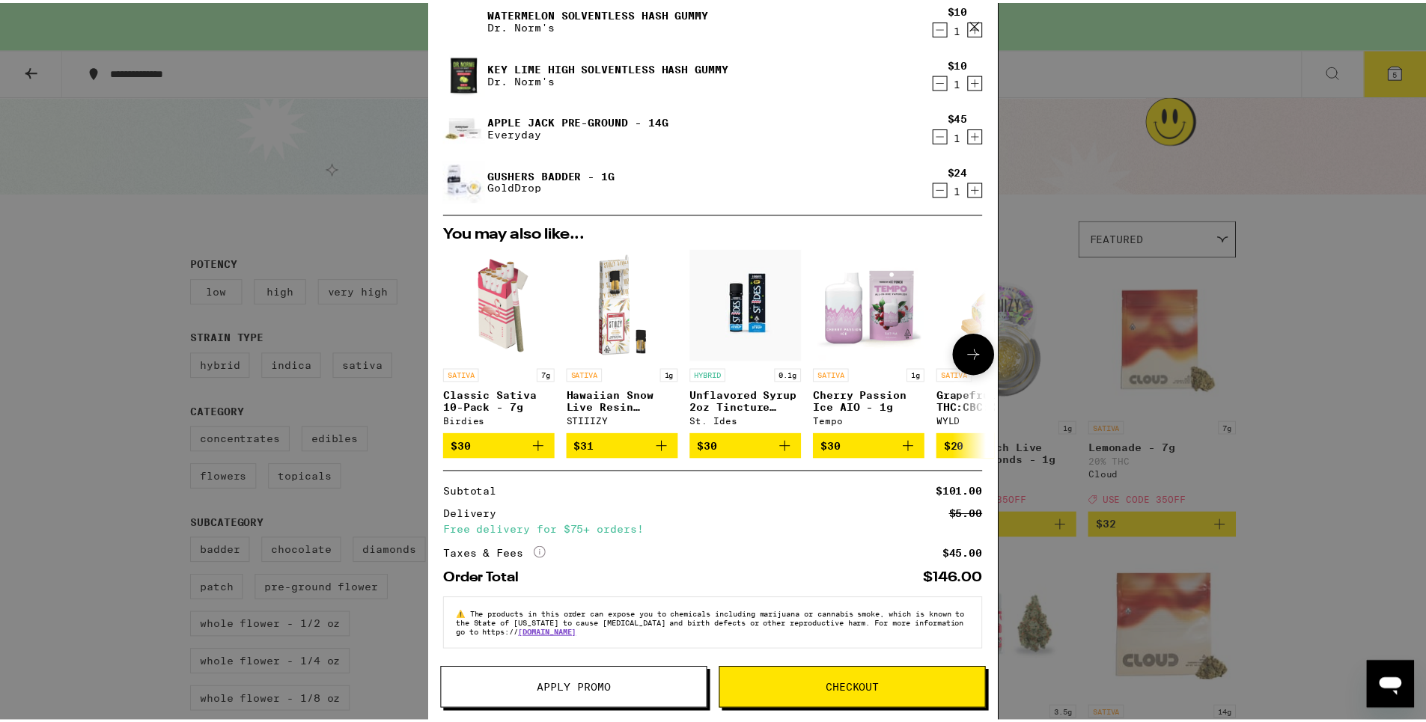
scroll to position [166, 0]
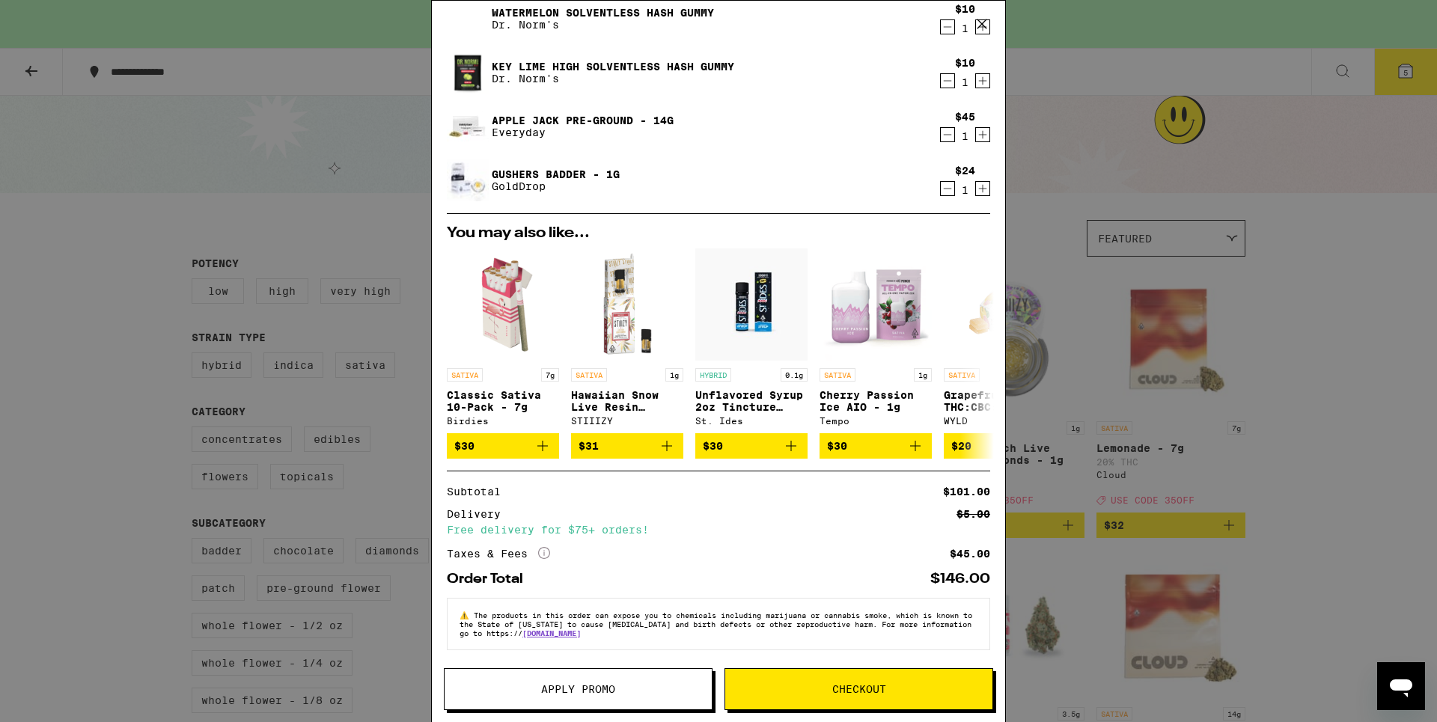
click at [614, 691] on span "Apply Promo" at bounding box center [578, 689] width 74 height 10
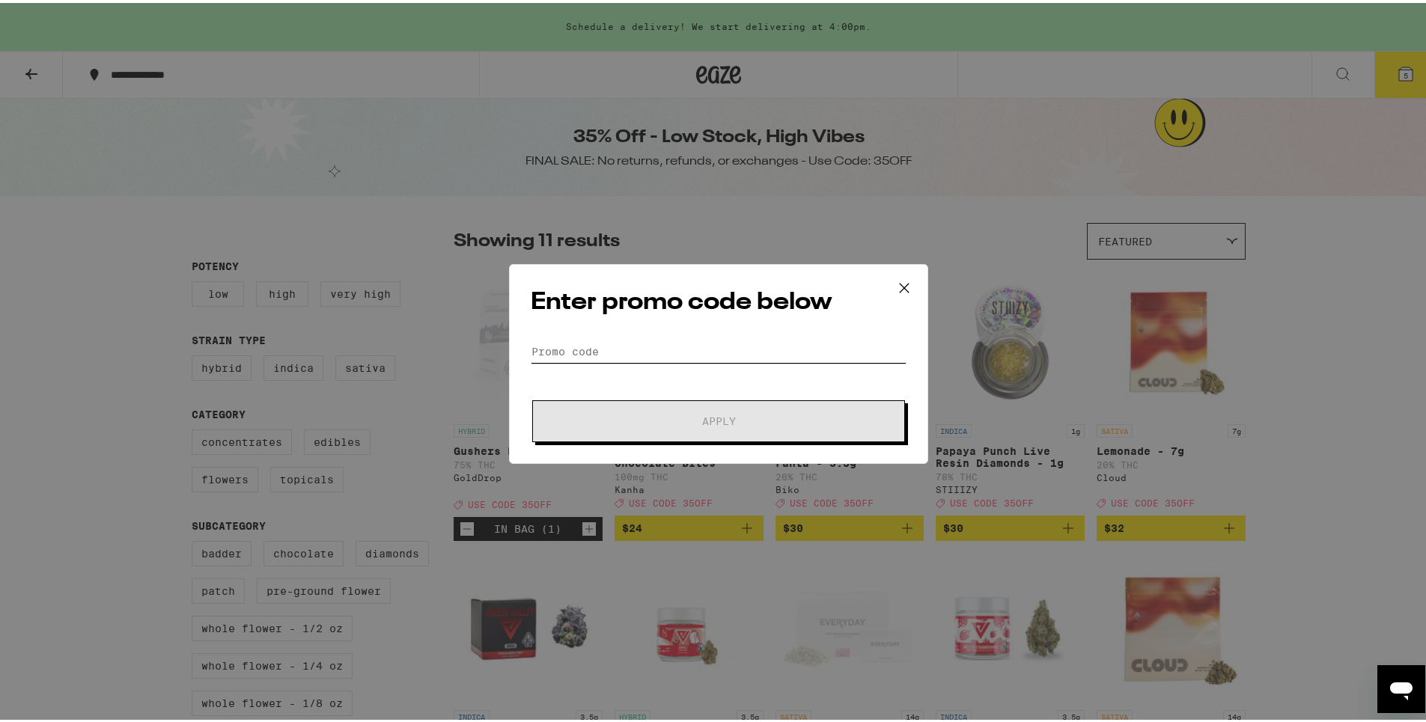
click at [685, 345] on input "Promo Code" at bounding box center [719, 349] width 376 height 22
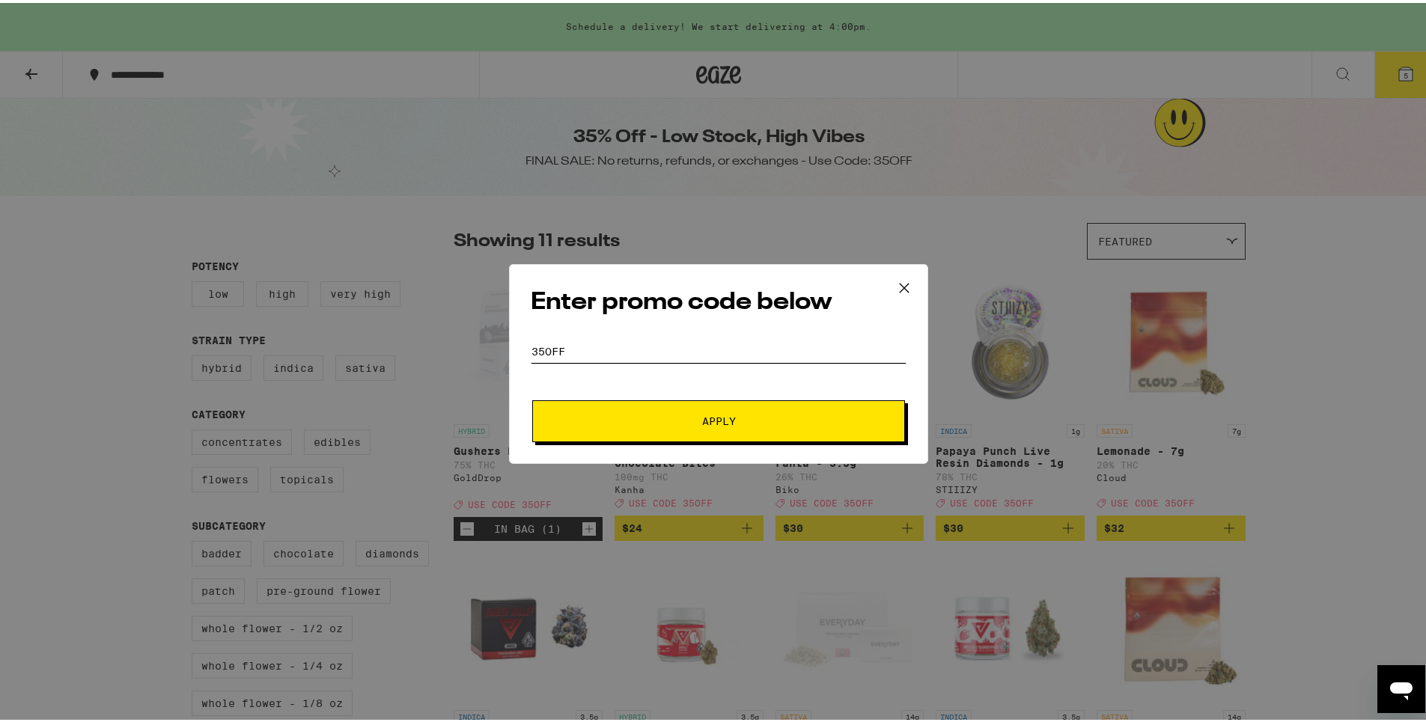
type input "35off"
click at [532, 397] on button "Apply" at bounding box center [718, 418] width 373 height 42
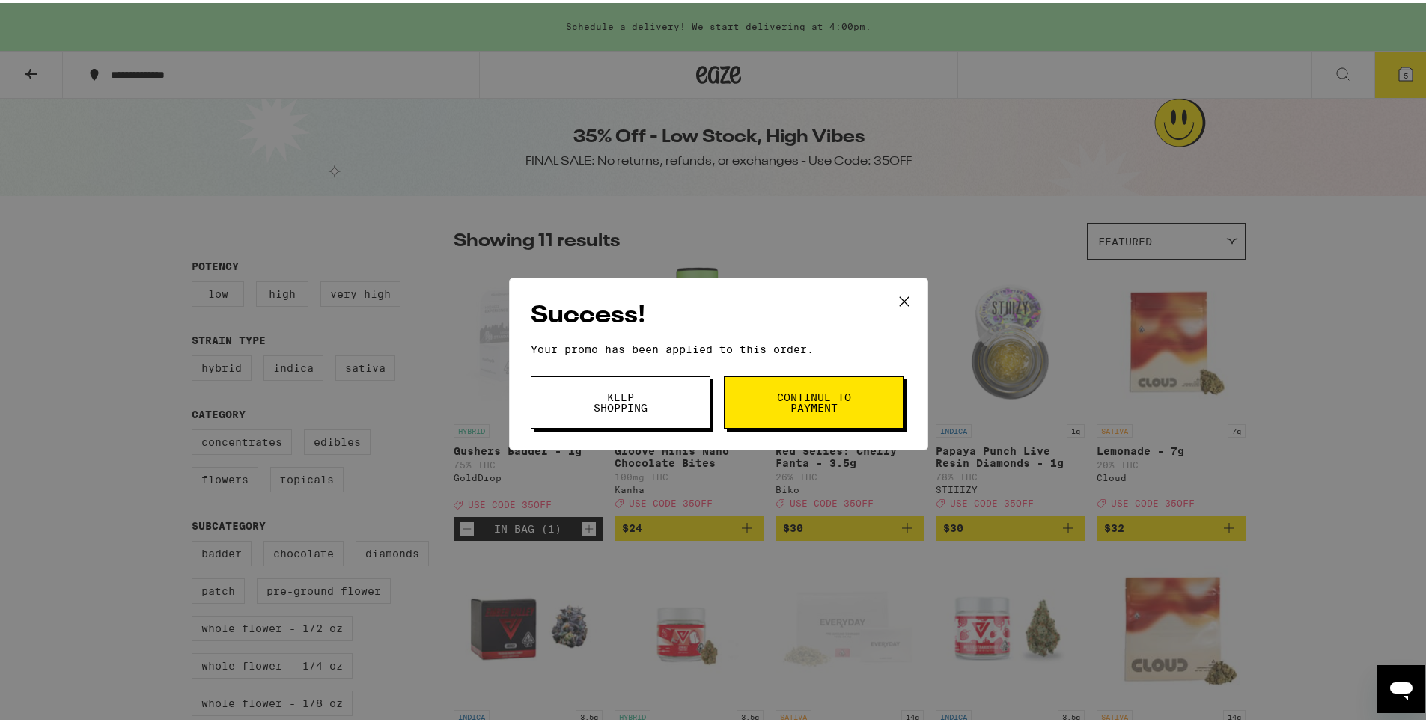
click at [794, 403] on span "Continue to payment" at bounding box center [813, 399] width 76 height 21
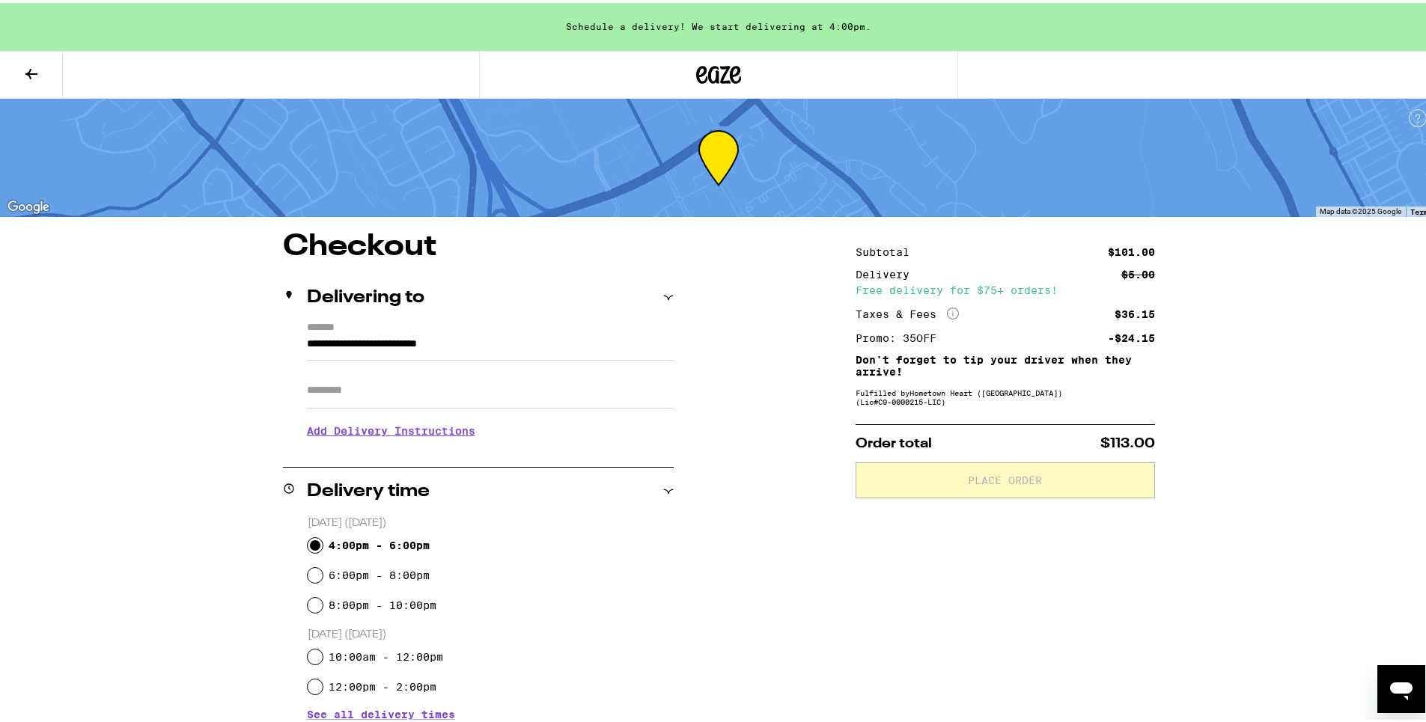
click at [311, 549] on input "4:00pm - 6:00pm" at bounding box center [315, 542] width 15 height 15
radio input "true"
click at [376, 384] on input "Apt/Suite" at bounding box center [490, 388] width 367 height 36
type input "*********"
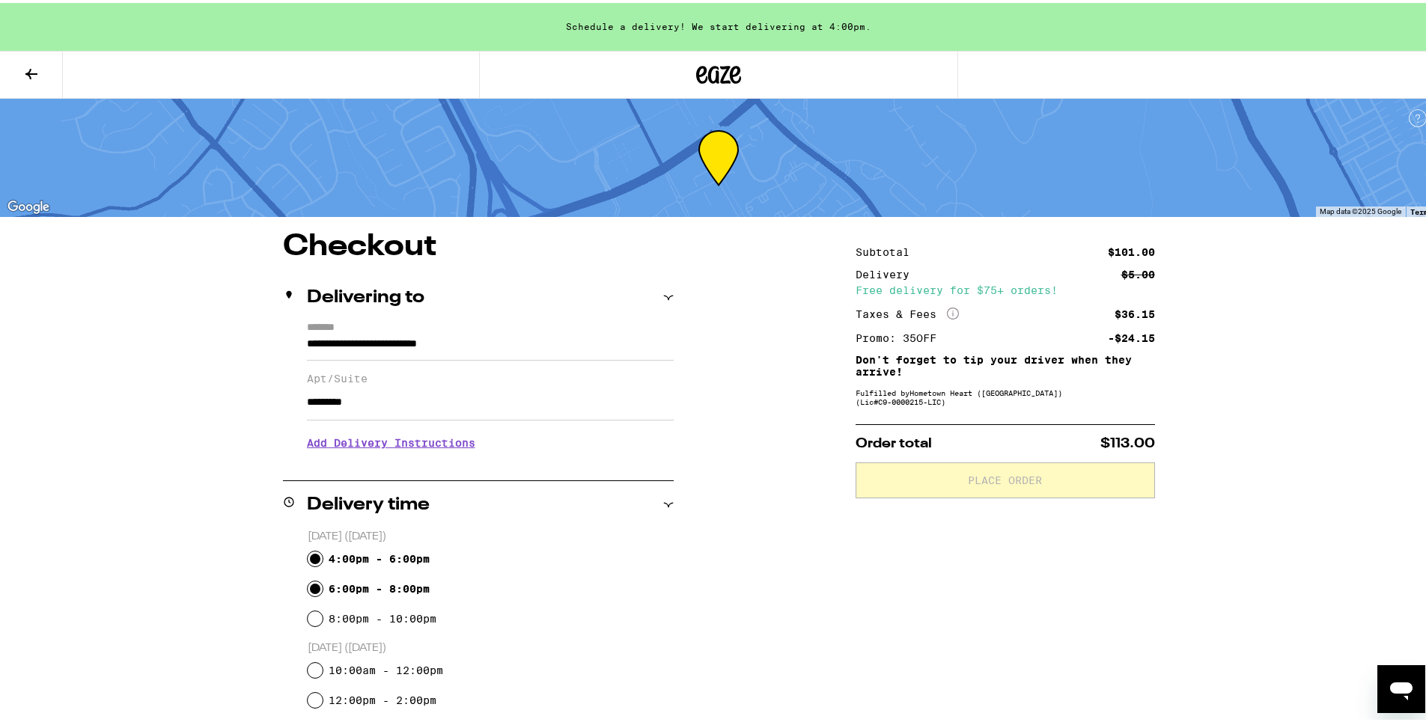
click at [309, 585] on input "6:00pm - 8:00pm" at bounding box center [315, 586] width 15 height 15
radio input "true"
click at [309, 585] on input "6:00pm - 8:00pm" at bounding box center [315, 586] width 15 height 15
click at [308, 558] on input "4:00pm - 6:00pm" at bounding box center [315, 556] width 15 height 15
radio input "true"
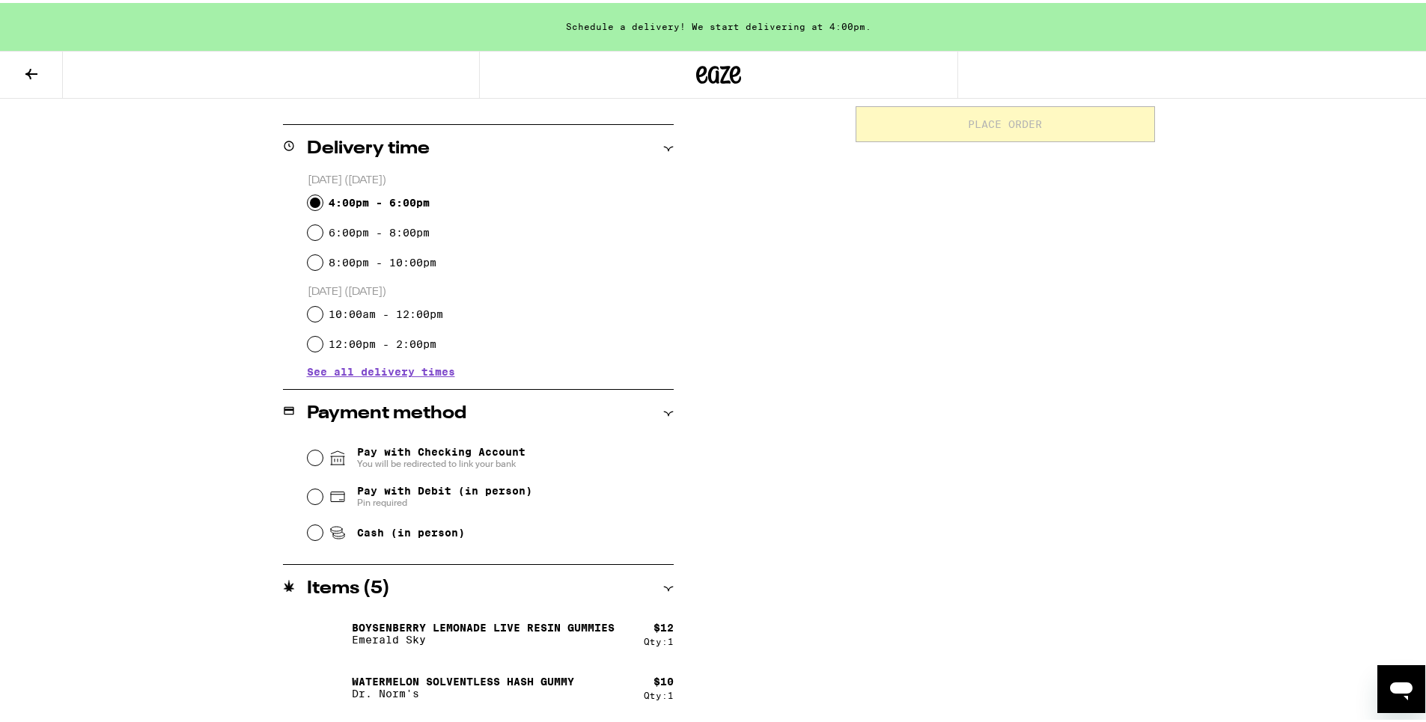
scroll to position [449, 0]
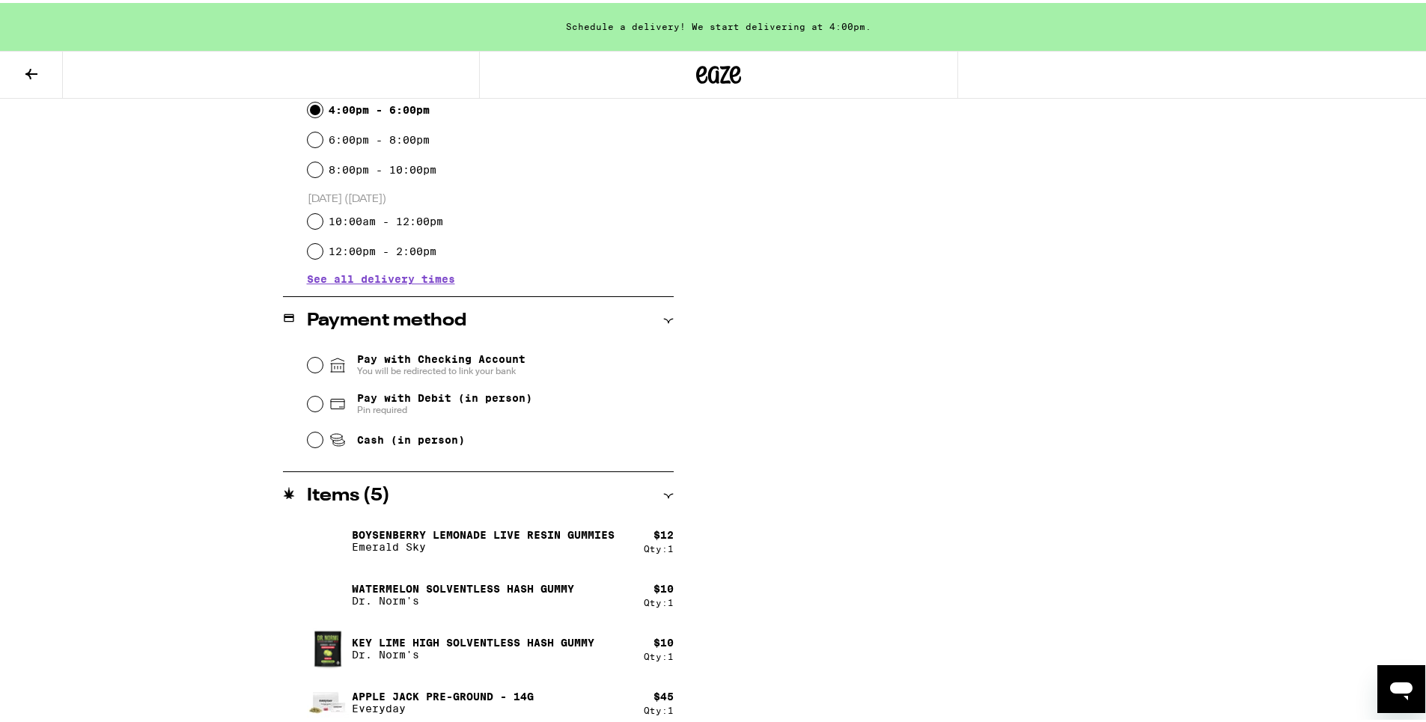
click at [427, 442] on span "Cash (in person)" at bounding box center [411, 437] width 108 height 12
click at [323, 442] on input "Cash (in person)" at bounding box center [315, 437] width 15 height 15
radio input "true"
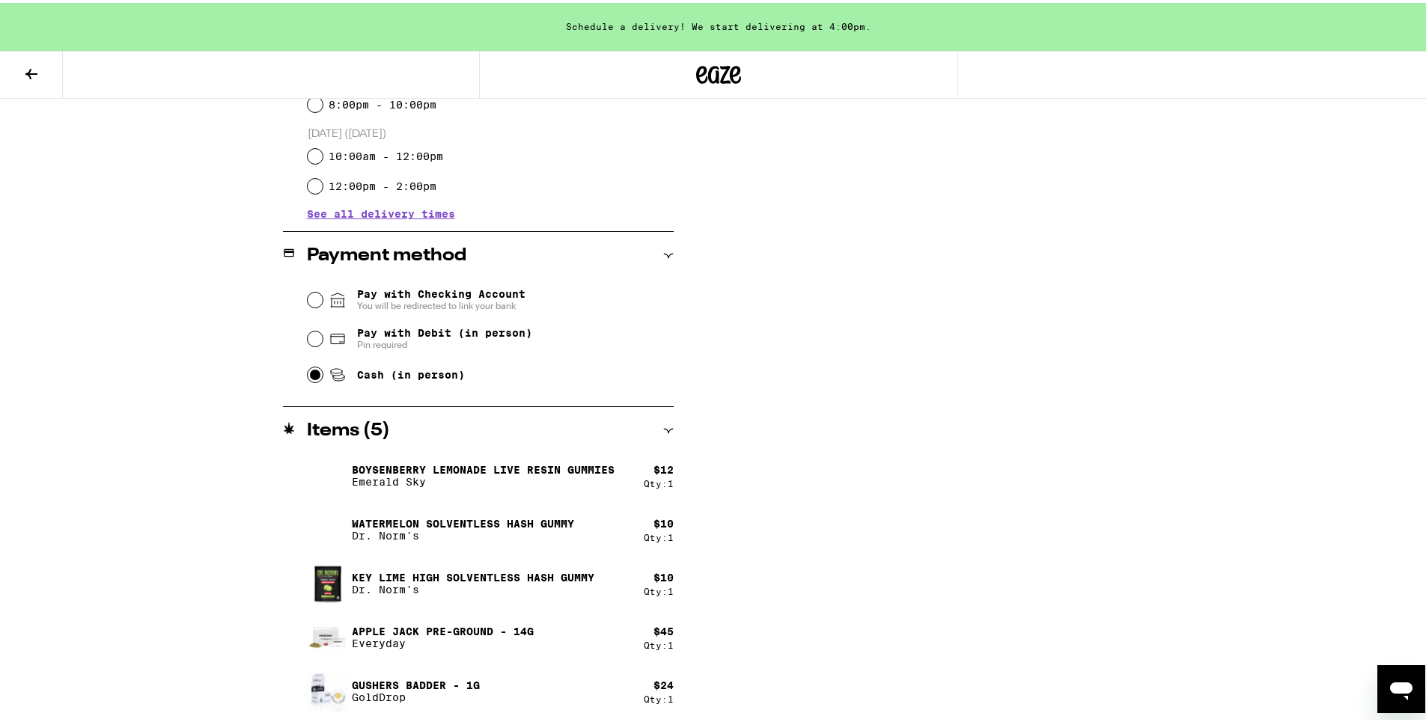
scroll to position [0, 0]
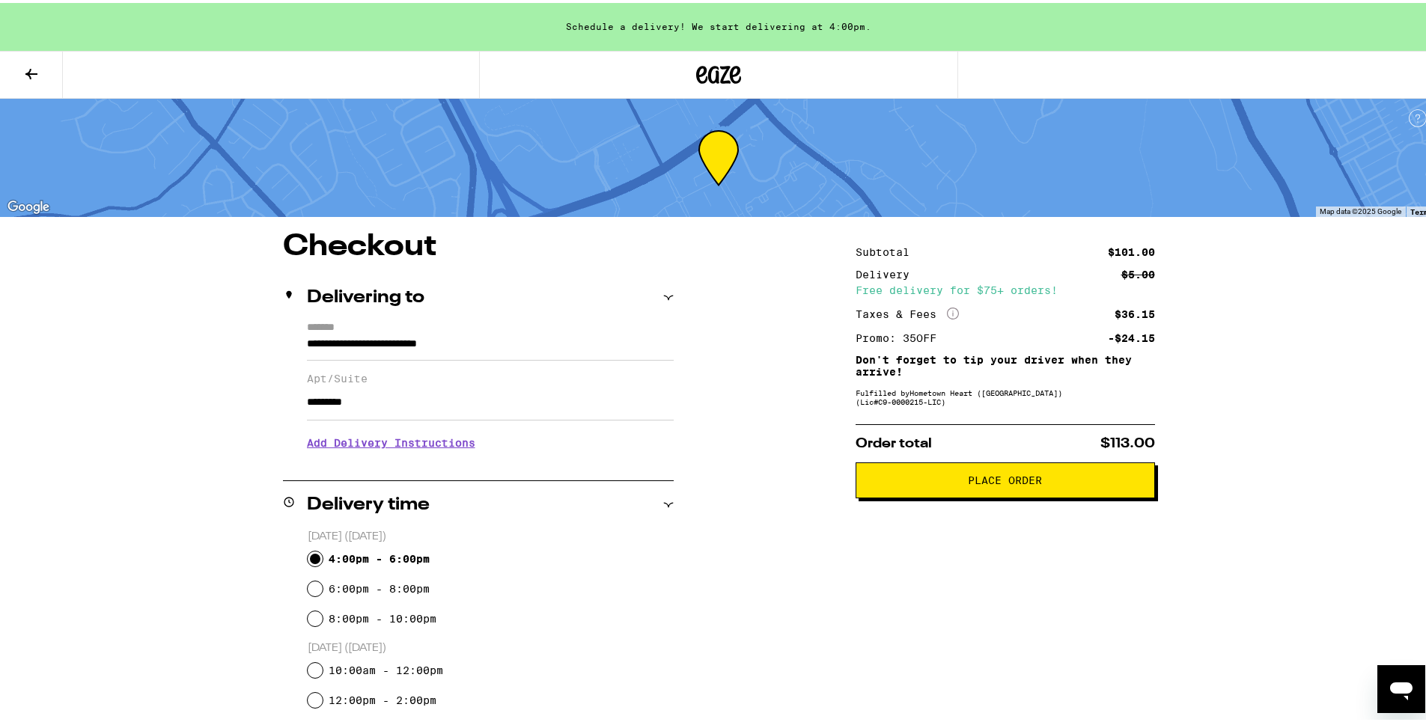
click at [943, 483] on span "Place Order" at bounding box center [1005, 477] width 274 height 10
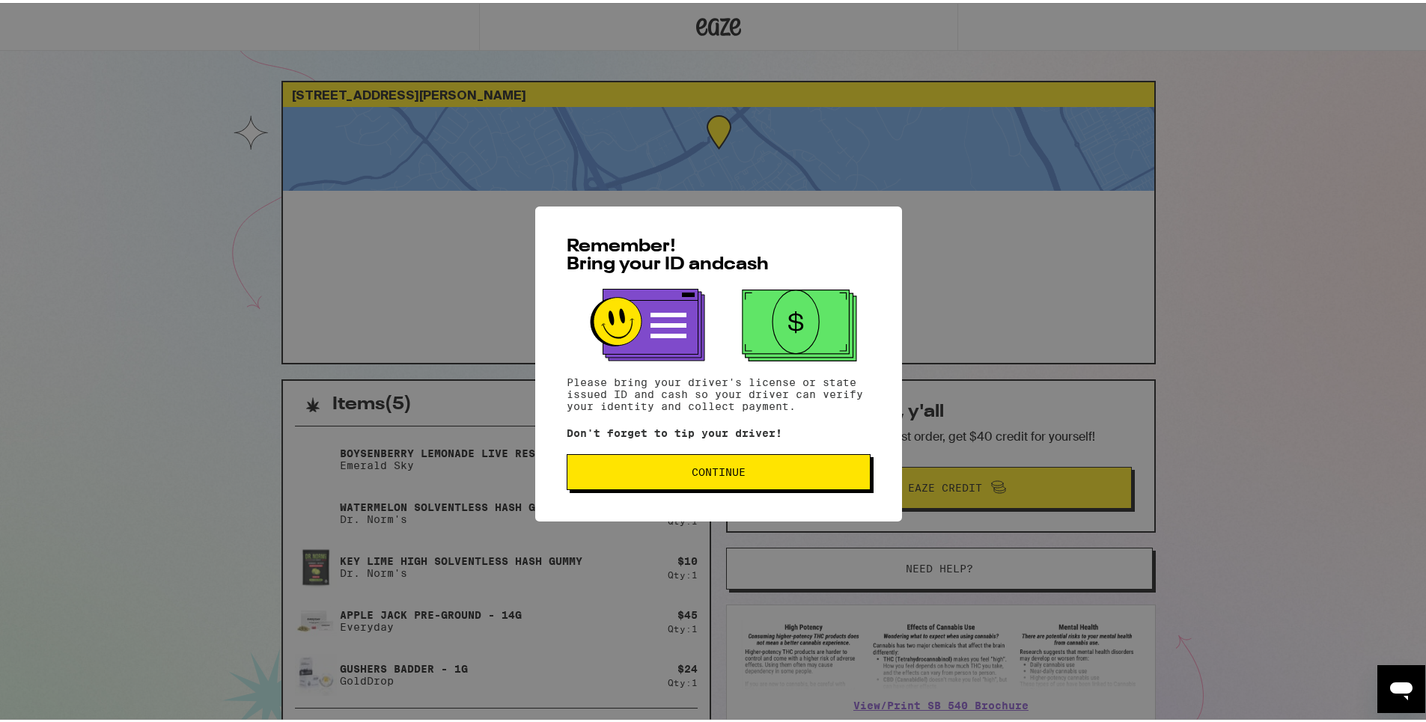
click at [768, 465] on button "Continue" at bounding box center [719, 469] width 304 height 36
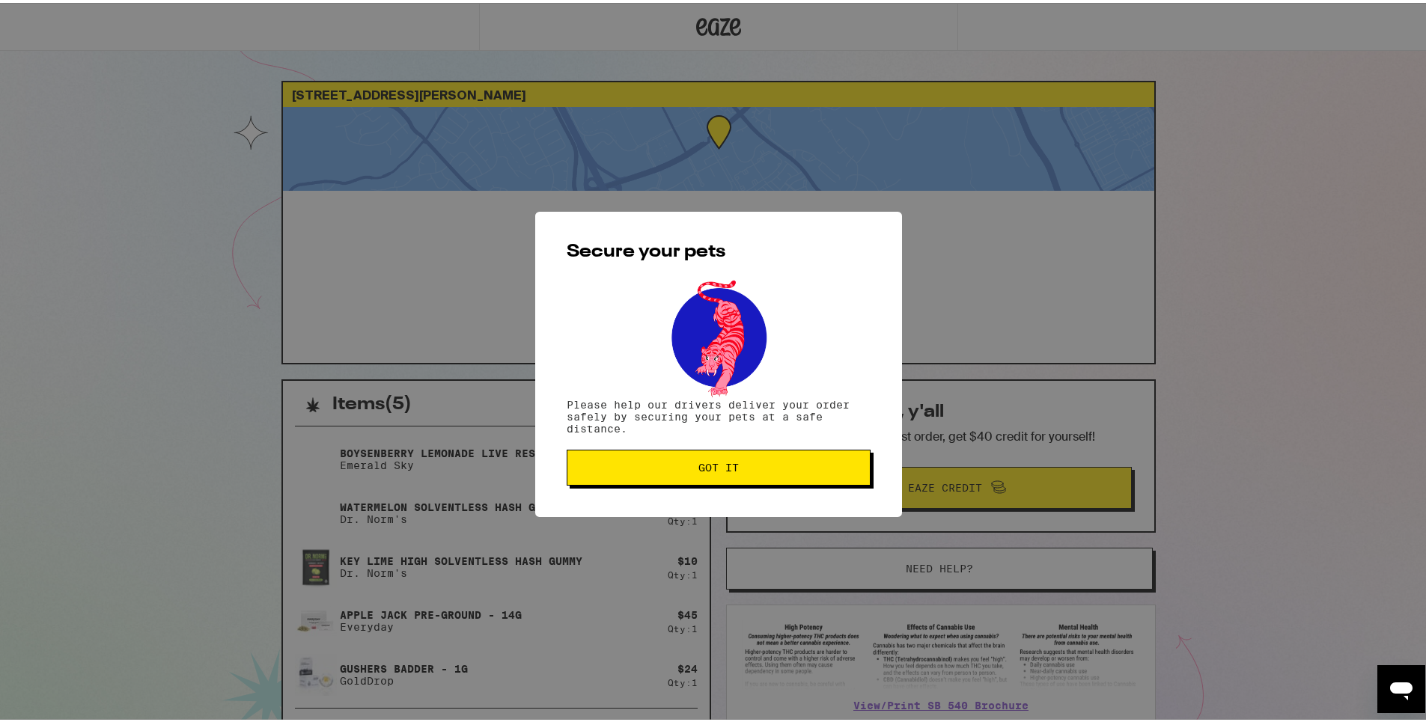
click at [768, 465] on span "Got it" at bounding box center [718, 465] width 278 height 10
